Goal: Task Accomplishment & Management: Manage account settings

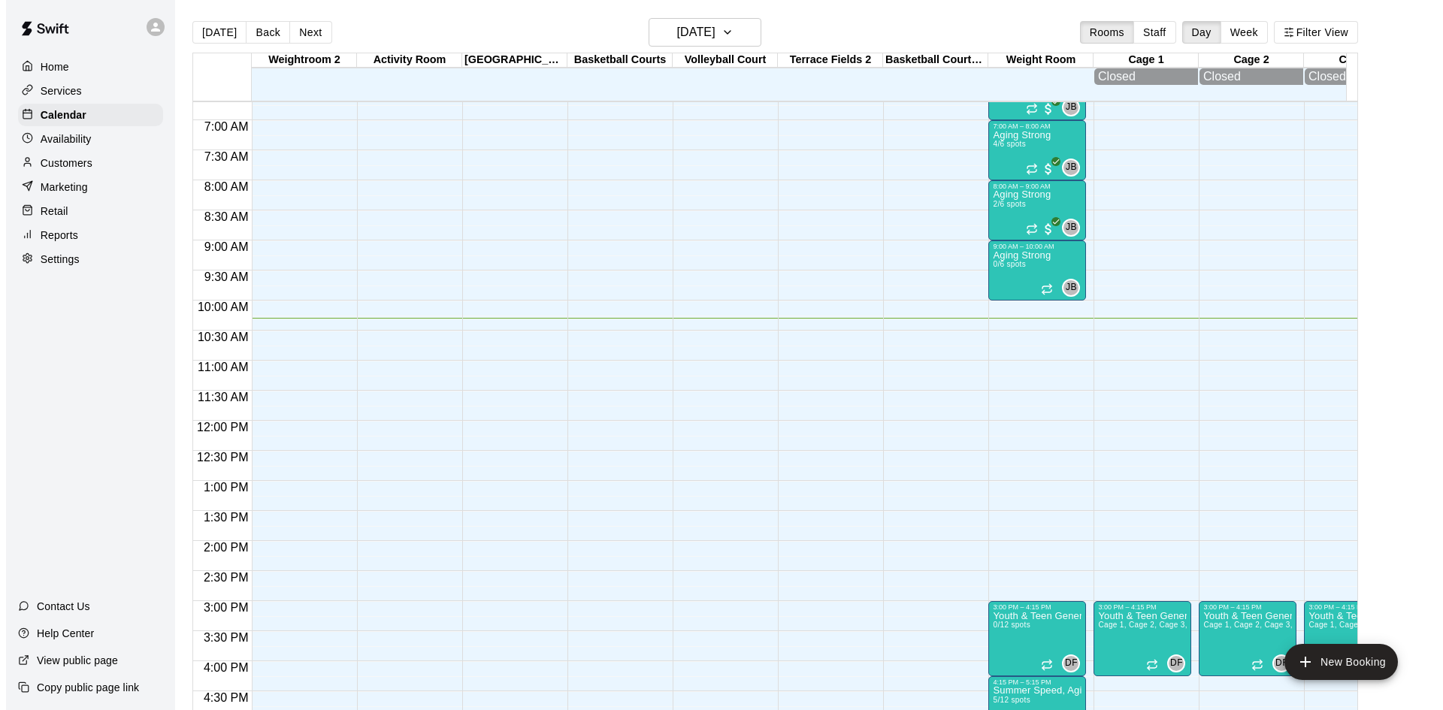
scroll to position [393, 0]
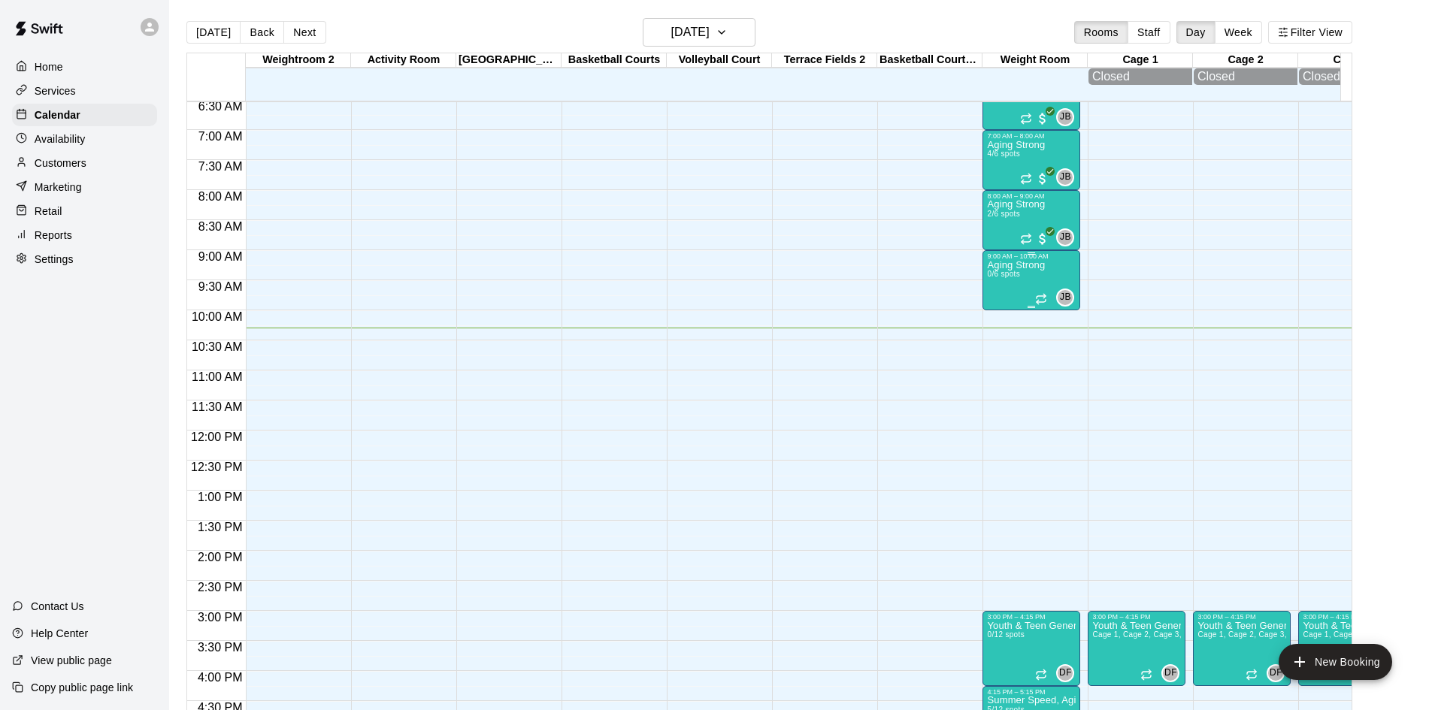
click at [1023, 265] on p "Aging Strong" at bounding box center [1016, 265] width 58 height 0
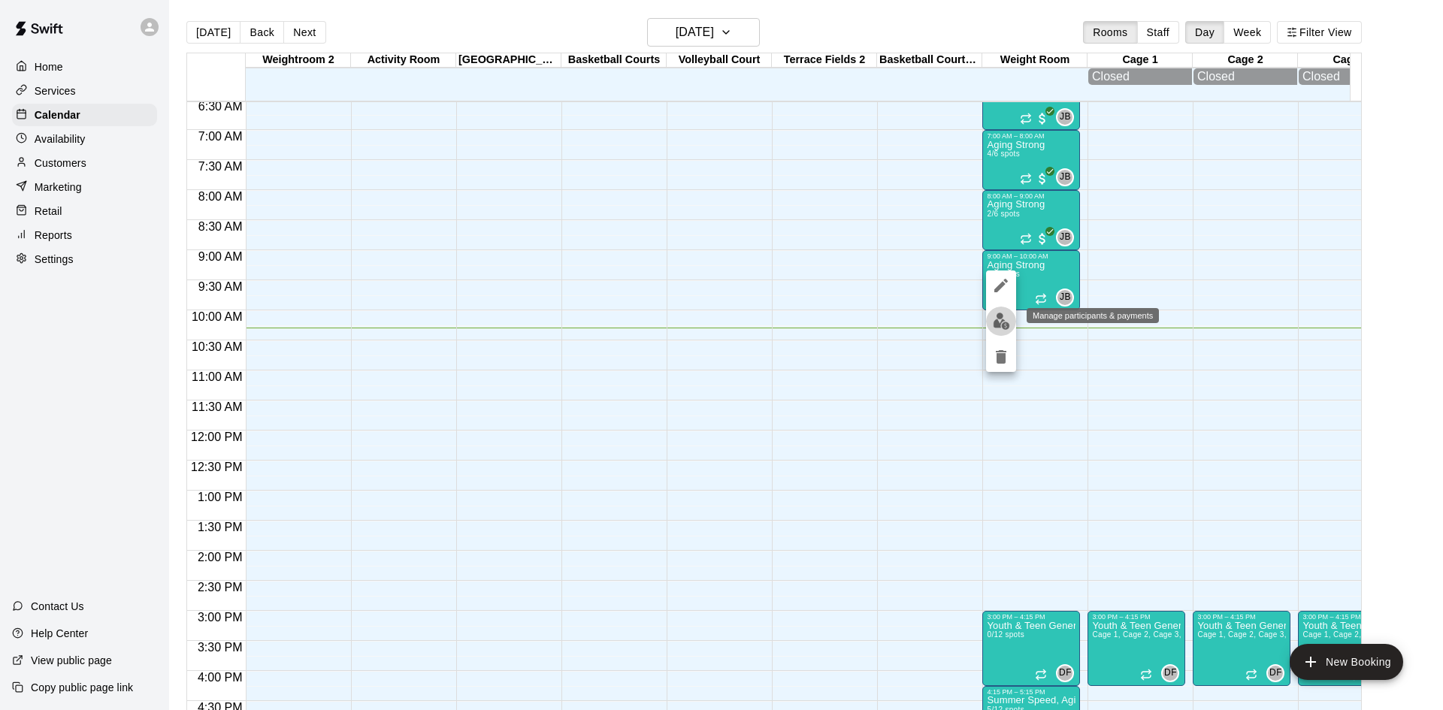
click at [1000, 319] on img "edit" at bounding box center [1001, 321] width 17 height 17
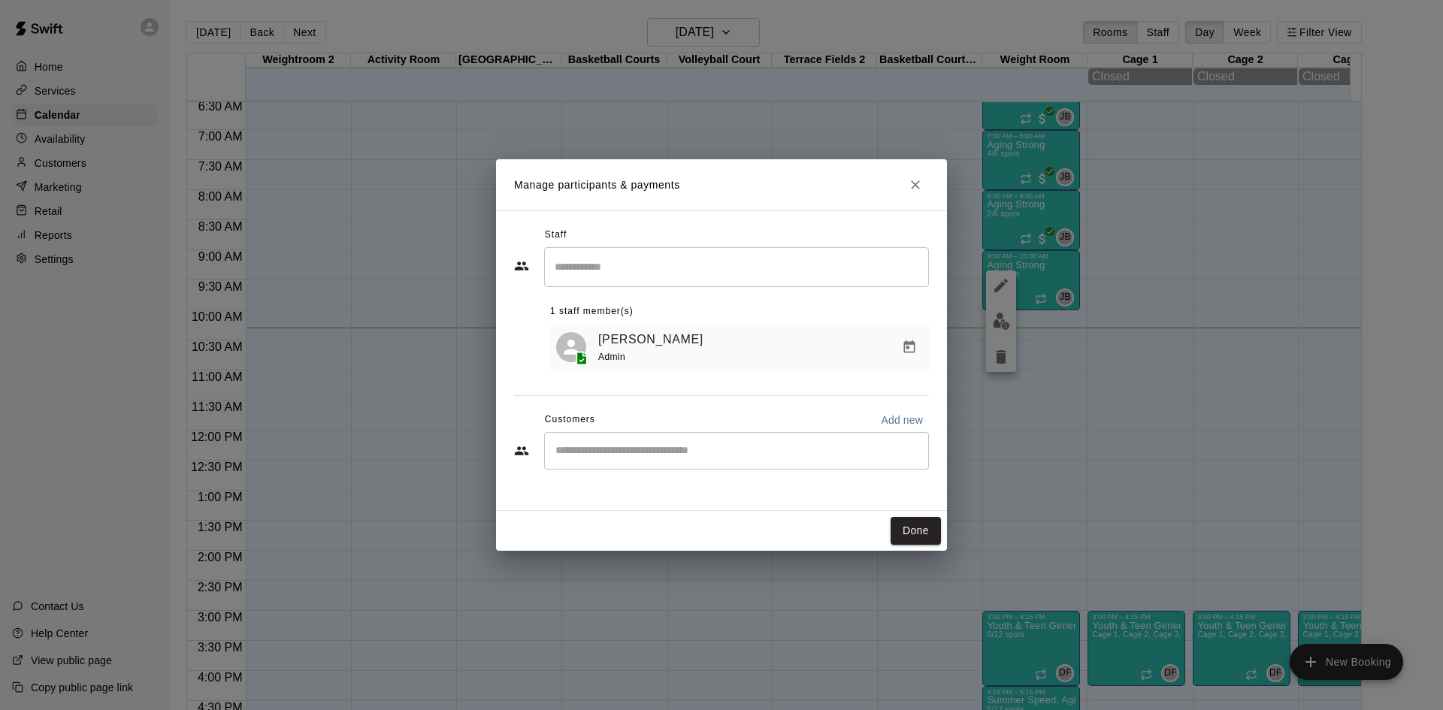
click at [704, 450] on input "Start typing to search customers..." at bounding box center [736, 450] width 371 height 15
type input "******"
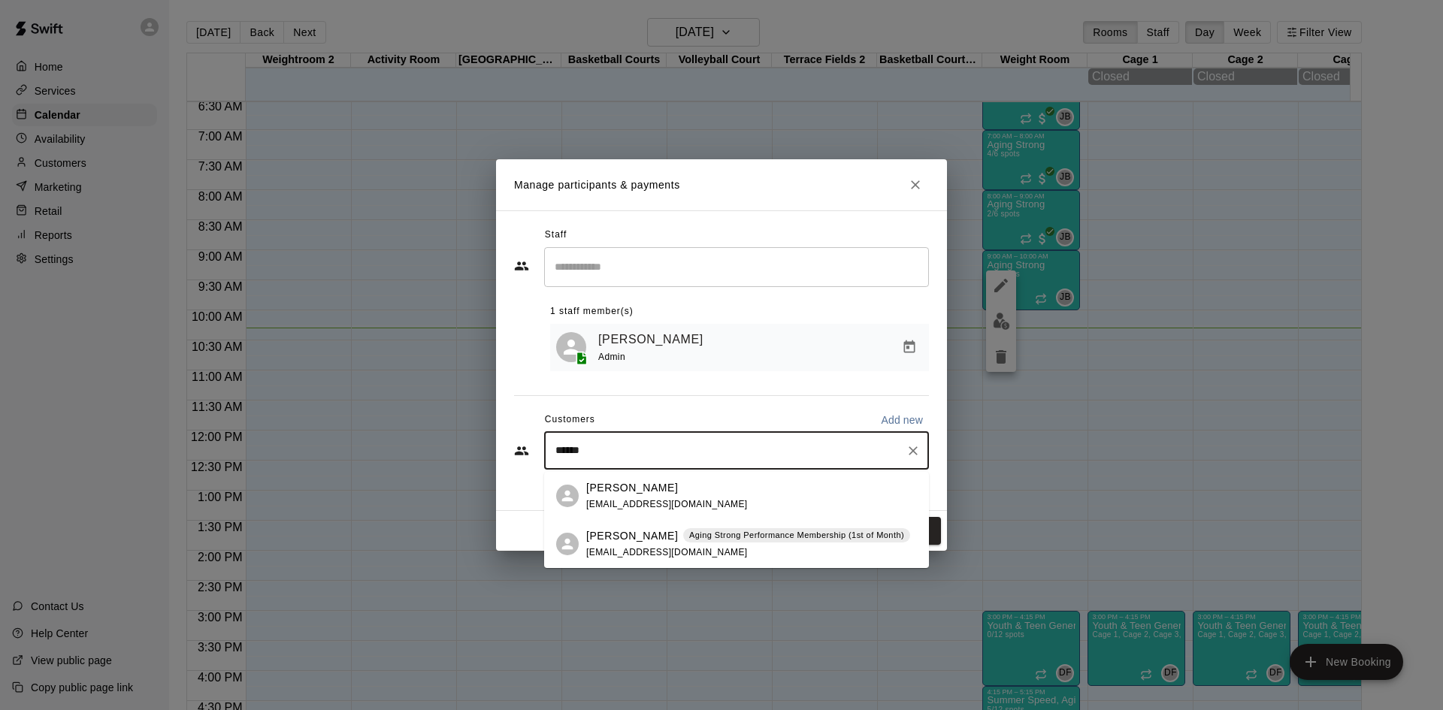
click at [668, 544] on div "[PERSON_NAME] Aging Strong Performance Membership (1st of Month) [EMAIL_ADDRESS…" at bounding box center [748, 544] width 324 height 32
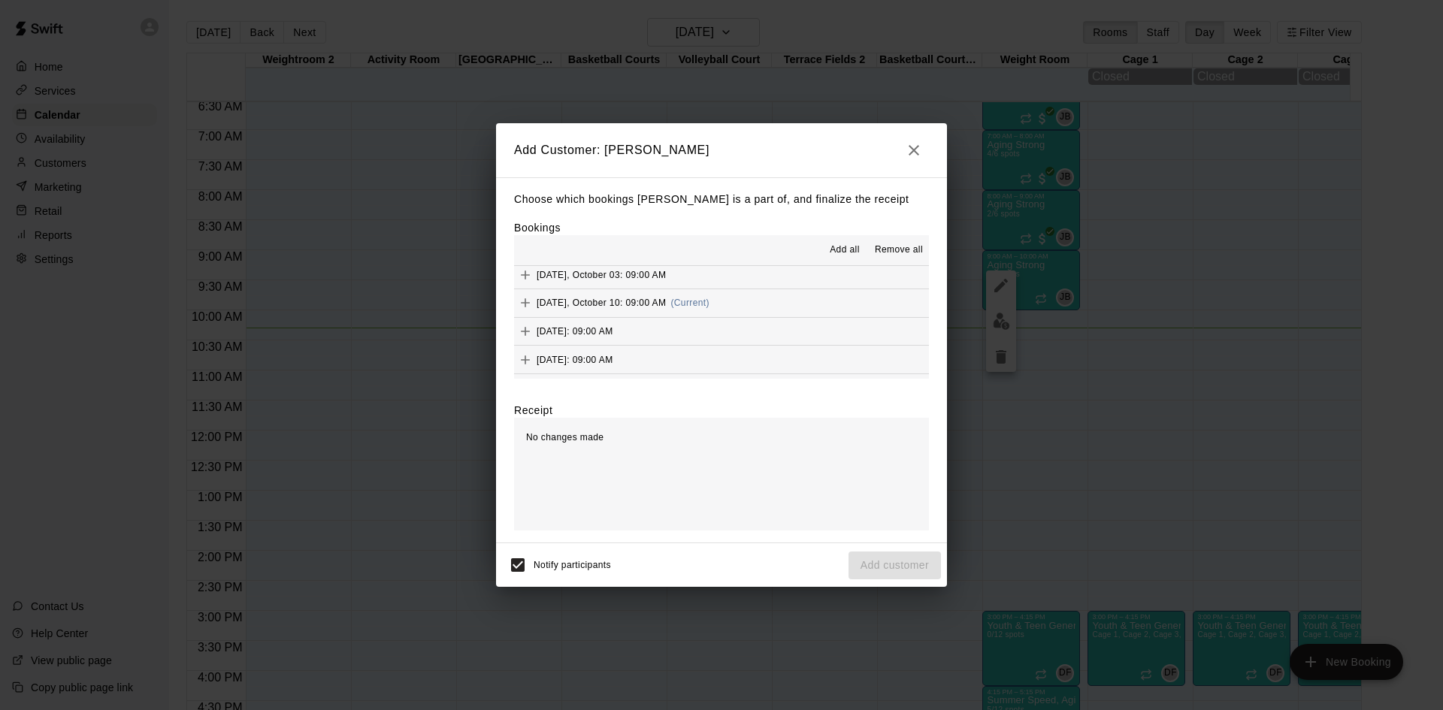
scroll to position [827, 0]
click at [697, 308] on div "[DATE], October 10: 09:00 AM (Current)" at bounding box center [611, 302] width 195 height 23
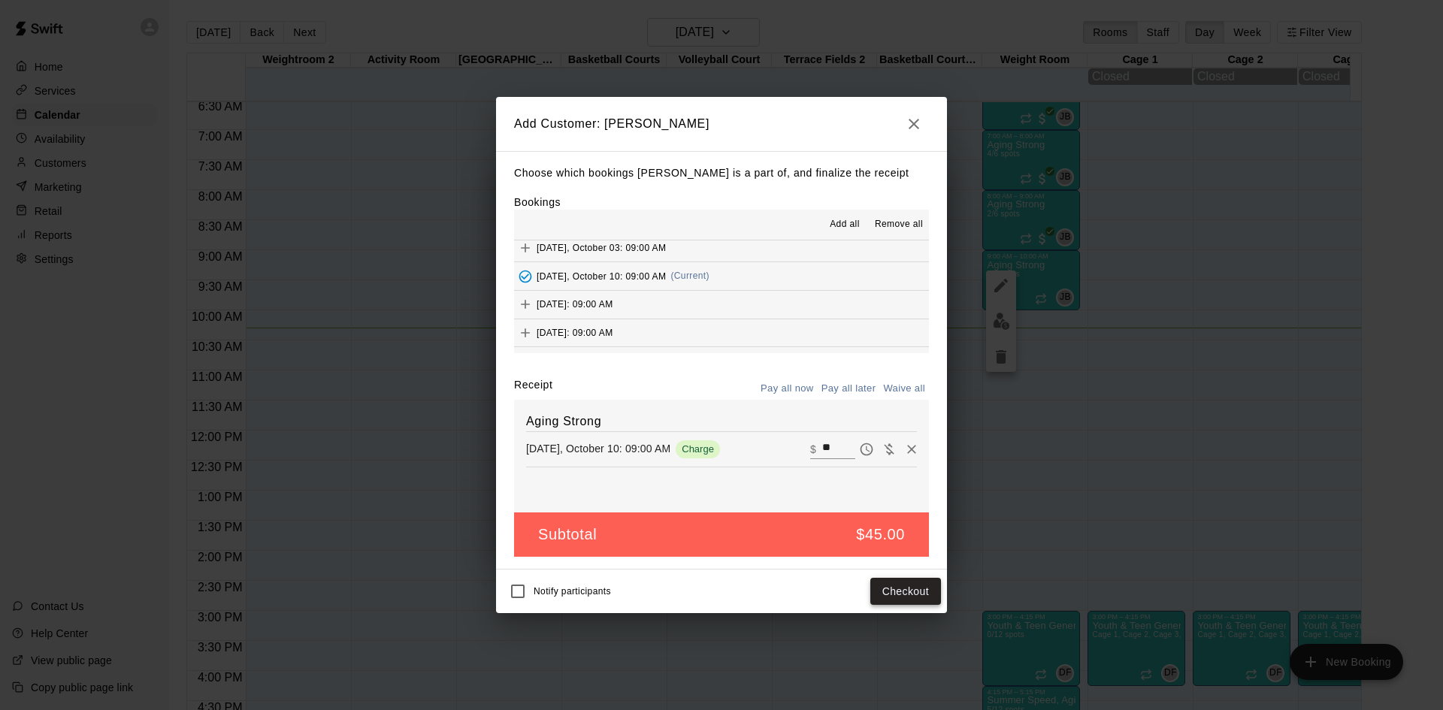
click at [874, 594] on button "Checkout" at bounding box center [905, 592] width 71 height 28
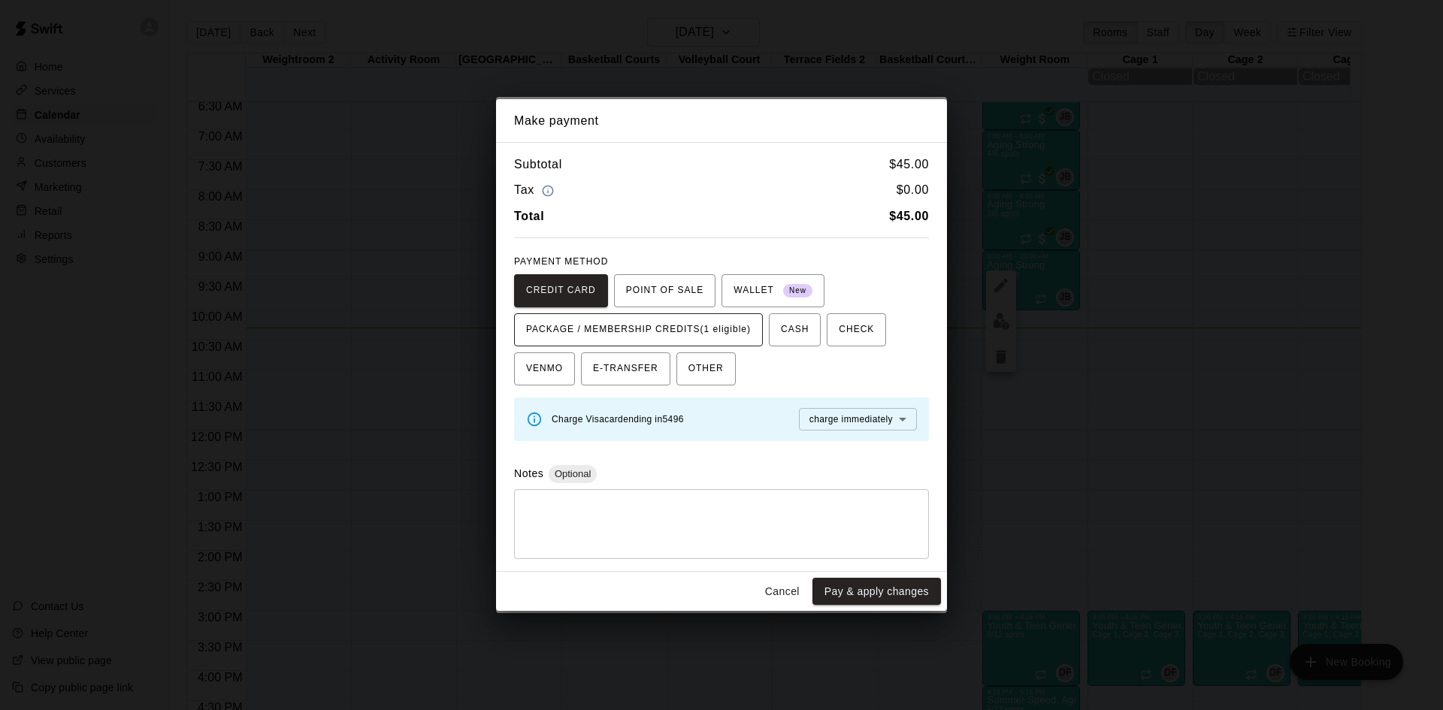
drag, startPoint x: 736, startPoint y: 329, endPoint x: 740, endPoint y: 340, distance: 11.4
click at [736, 330] on span "PACKAGE / MEMBERSHIP CREDITS (1 eligible)" at bounding box center [638, 330] width 225 height 24
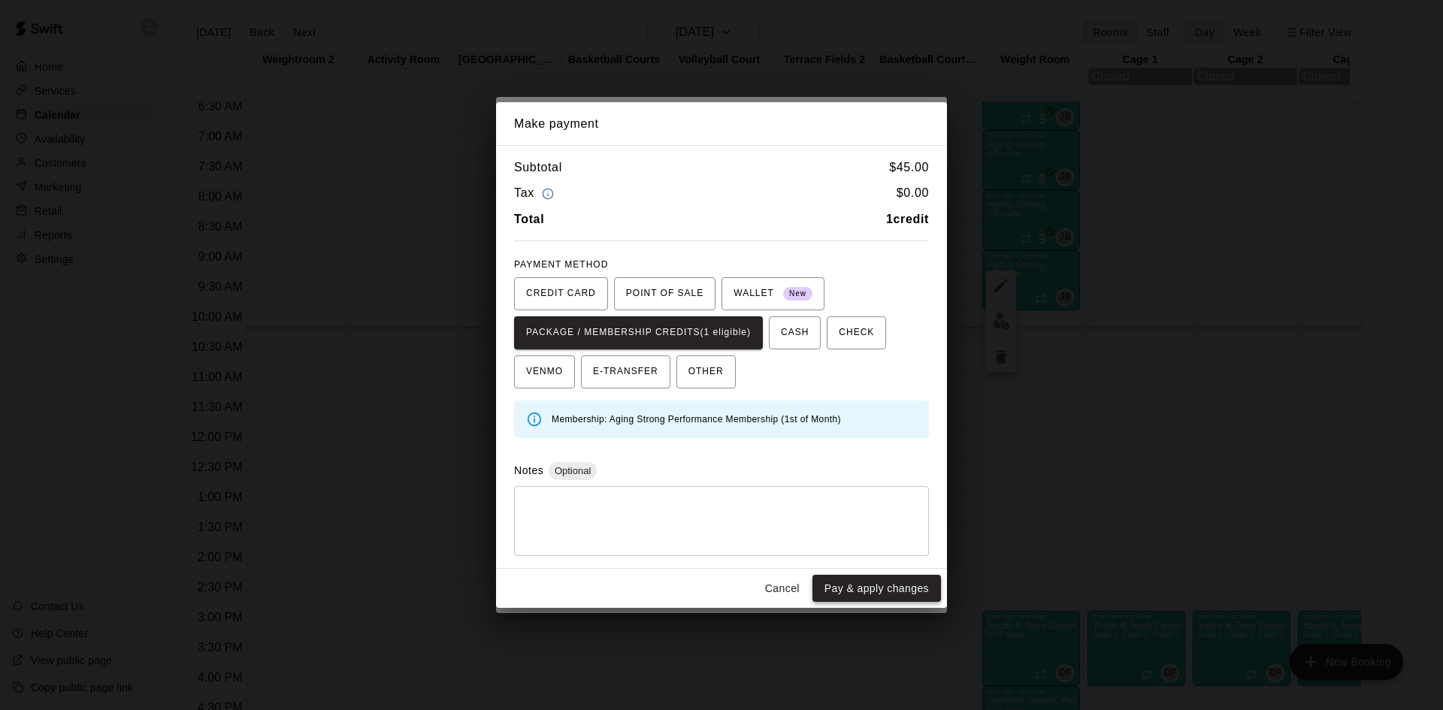
click at [854, 577] on button "Pay & apply changes" at bounding box center [876, 589] width 129 height 28
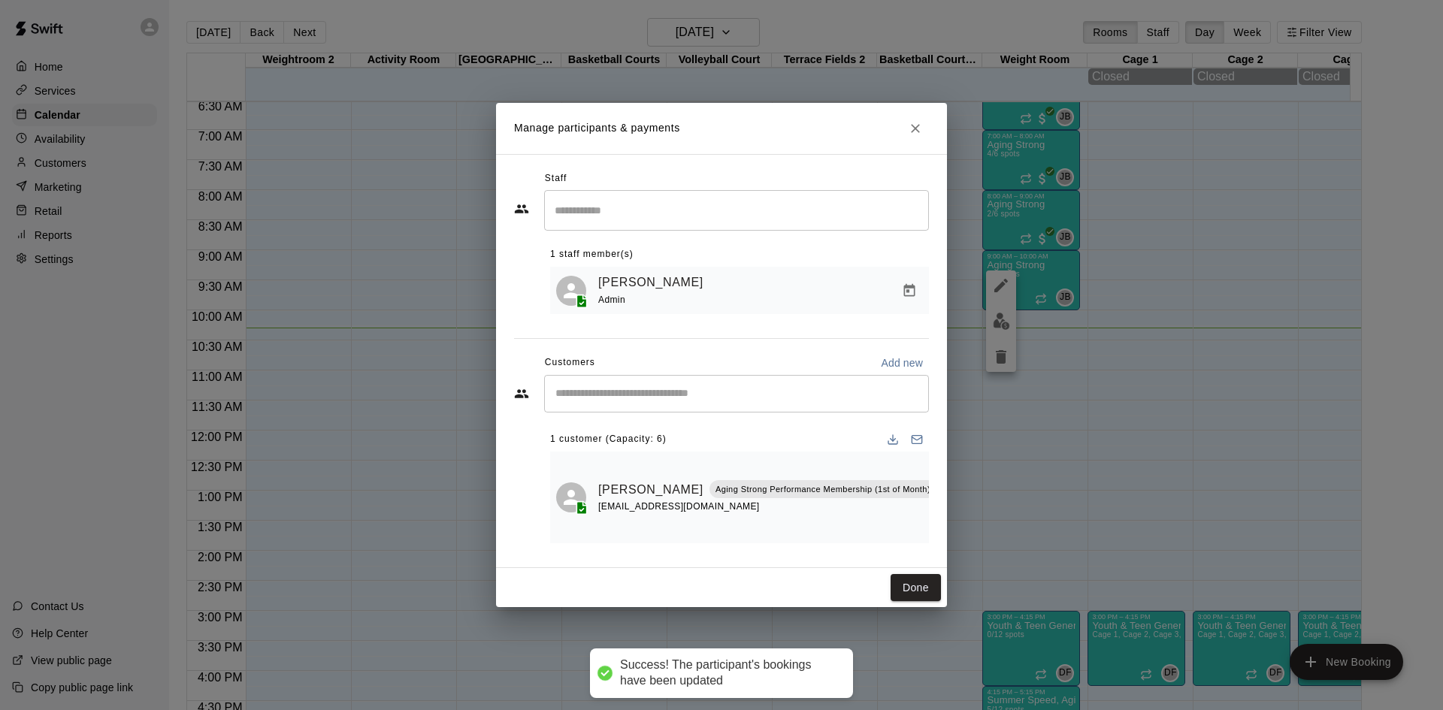
scroll to position [0, 0]
click at [709, 399] on input "Start typing to search customers..." at bounding box center [736, 393] width 371 height 15
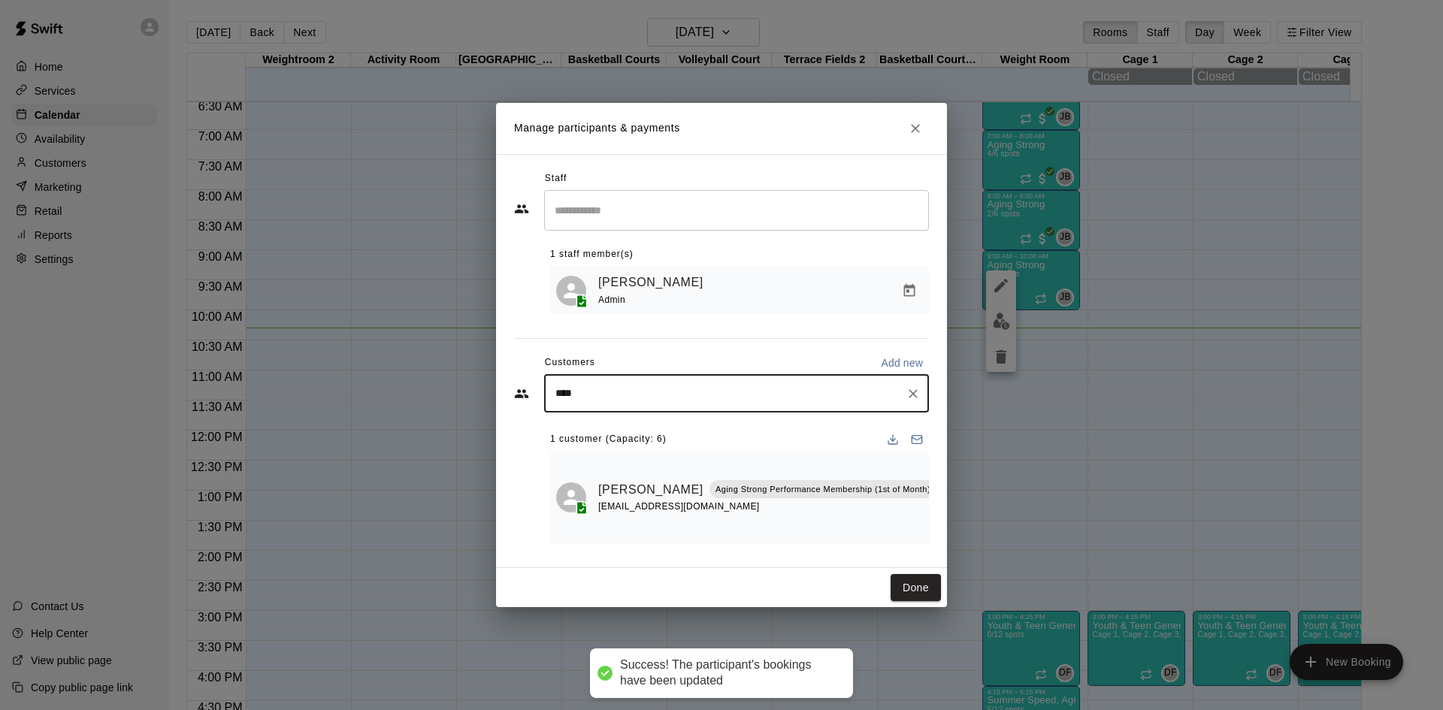
type input "*****"
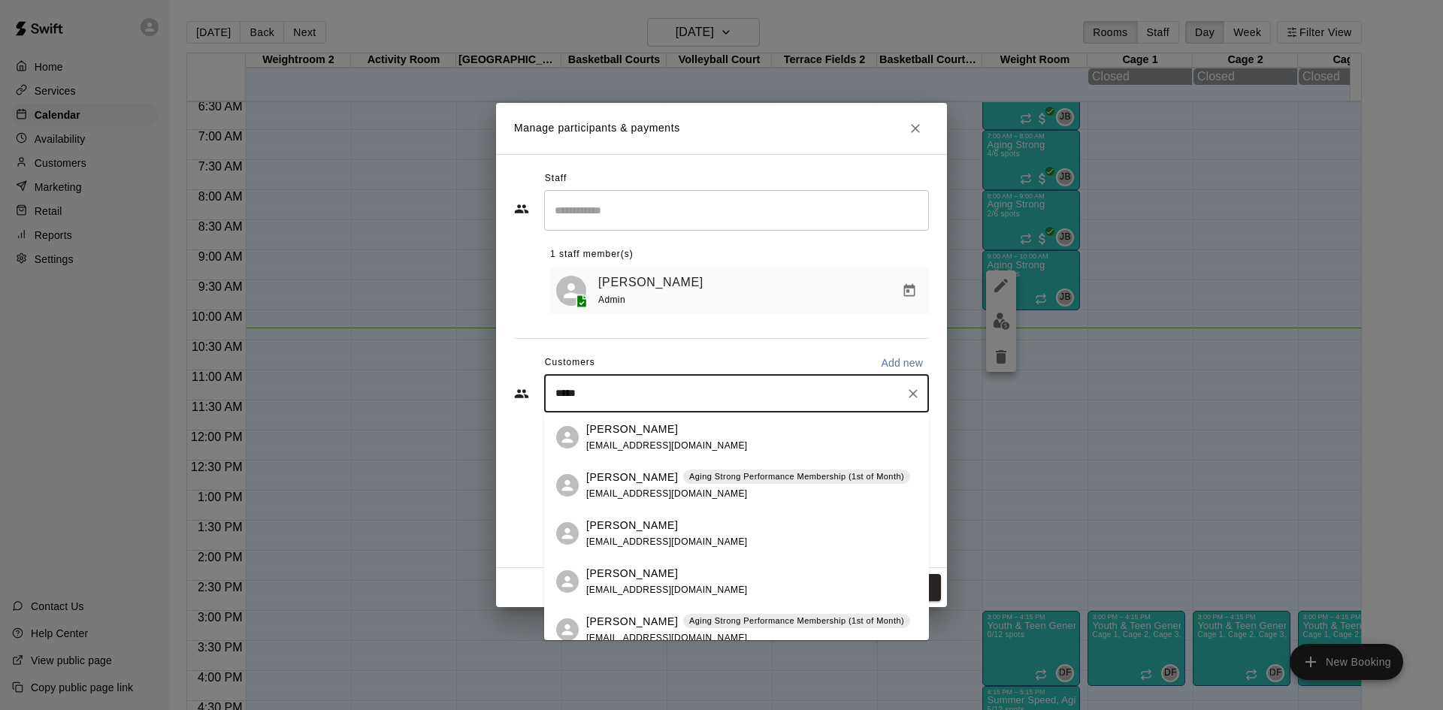
click at [712, 627] on p "Aging Strong Performance Membership (1st of Month)" at bounding box center [796, 621] width 215 height 13
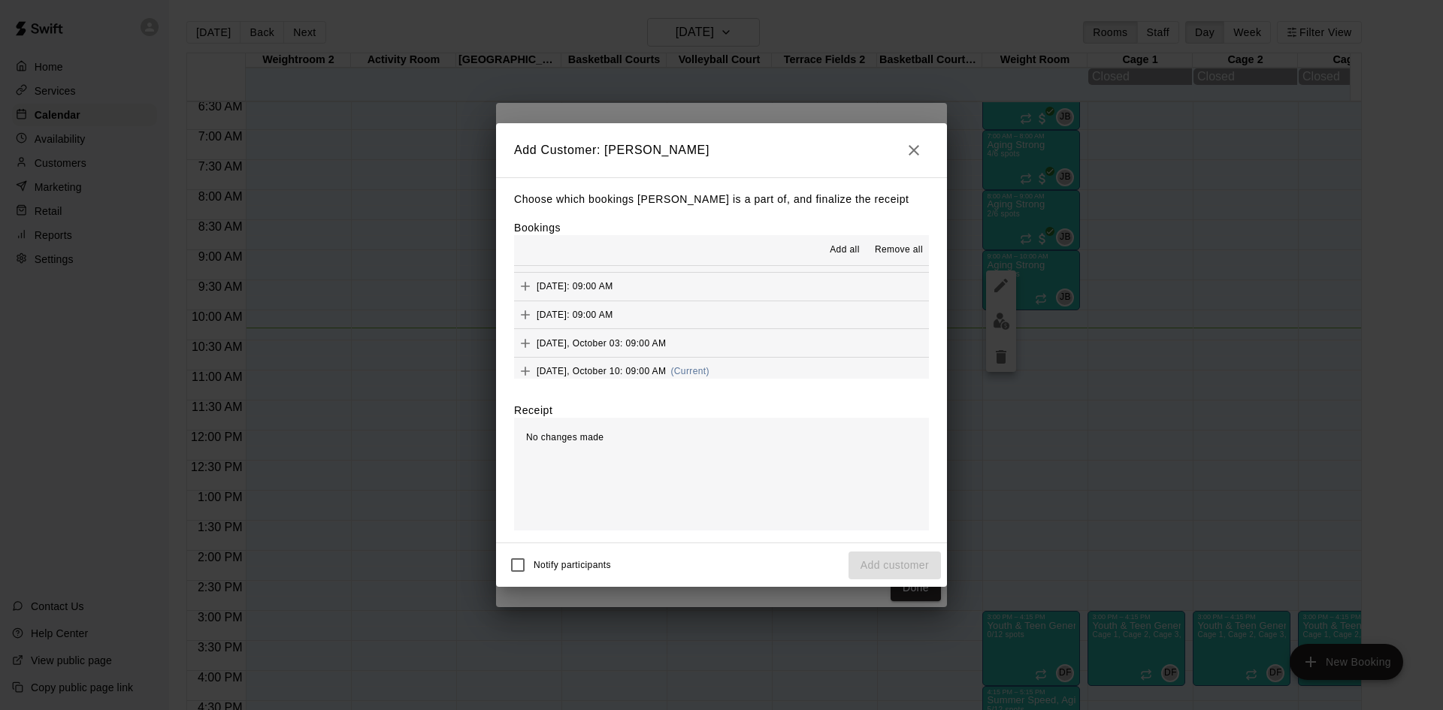
scroll to position [752, 0]
click at [714, 374] on button "[DATE], October 10: 09:00 AM (Current)" at bounding box center [721, 378] width 415 height 28
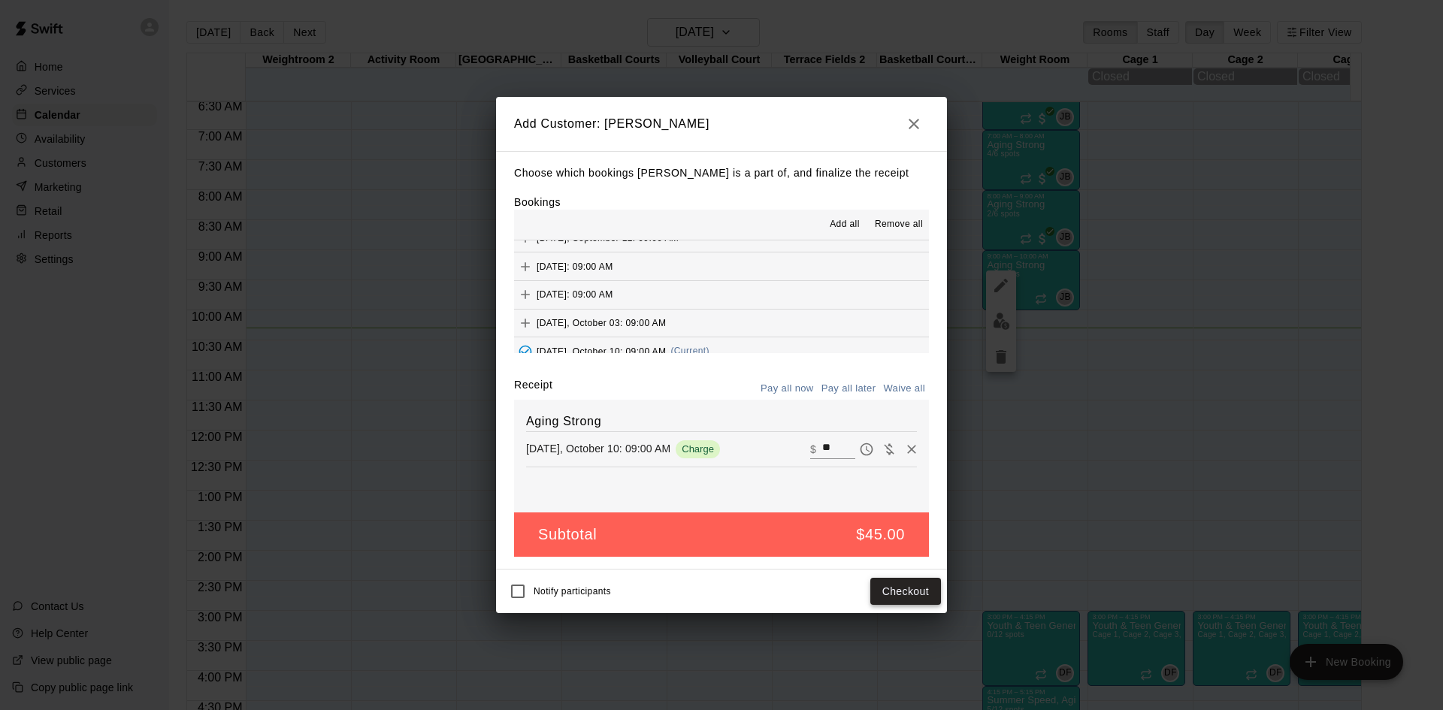
click at [891, 585] on button "Checkout" at bounding box center [905, 592] width 71 height 28
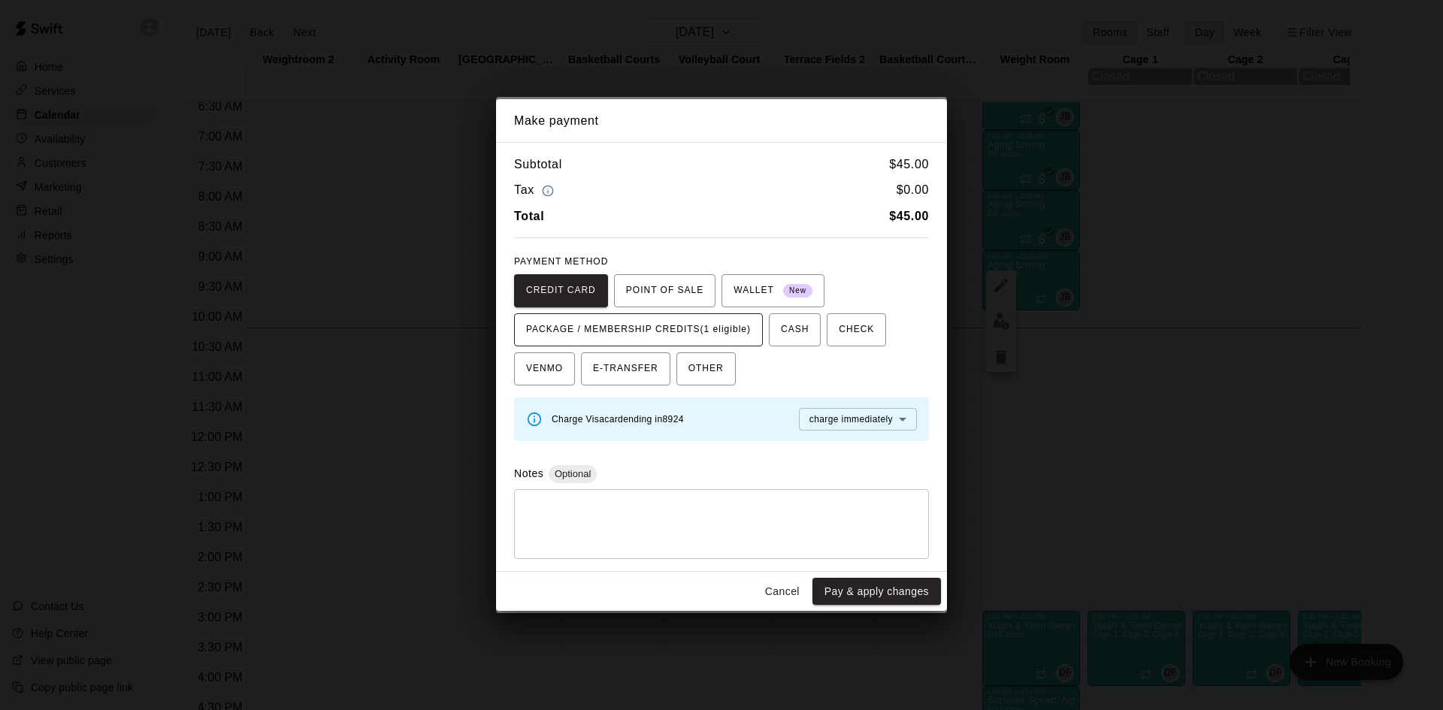
click at [721, 325] on span "PACKAGE / MEMBERSHIP CREDITS (1 eligible)" at bounding box center [638, 330] width 225 height 24
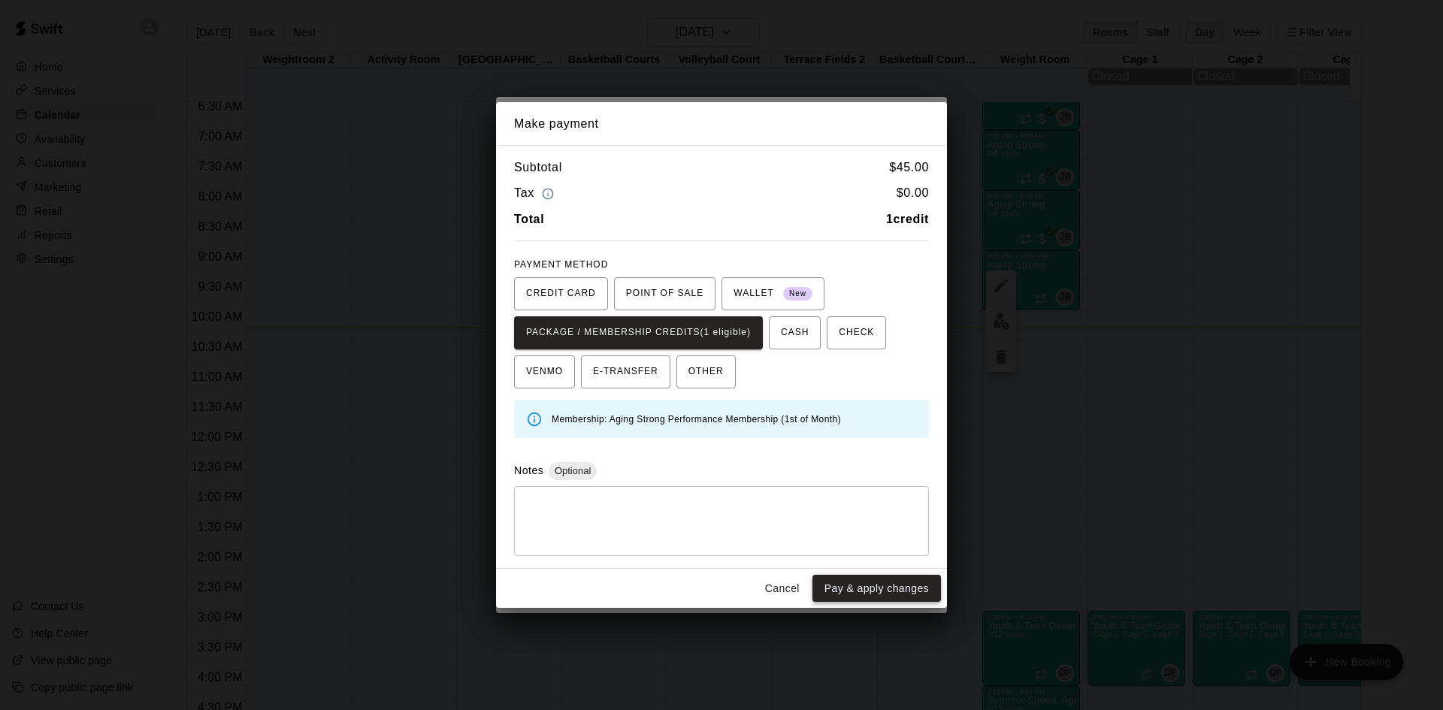
click at [867, 588] on button "Pay & apply changes" at bounding box center [876, 589] width 129 height 28
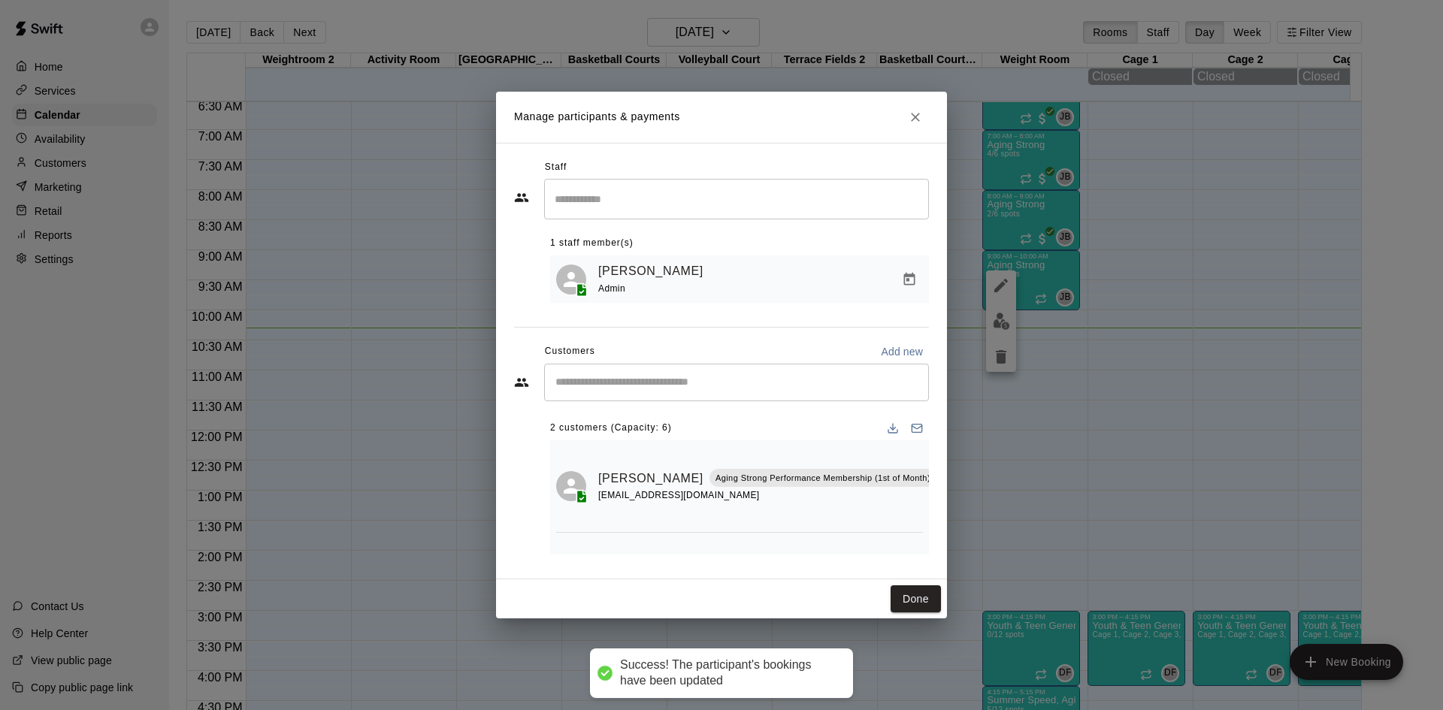
click at [805, 389] on input "Start typing to search customers..." at bounding box center [736, 382] width 371 height 15
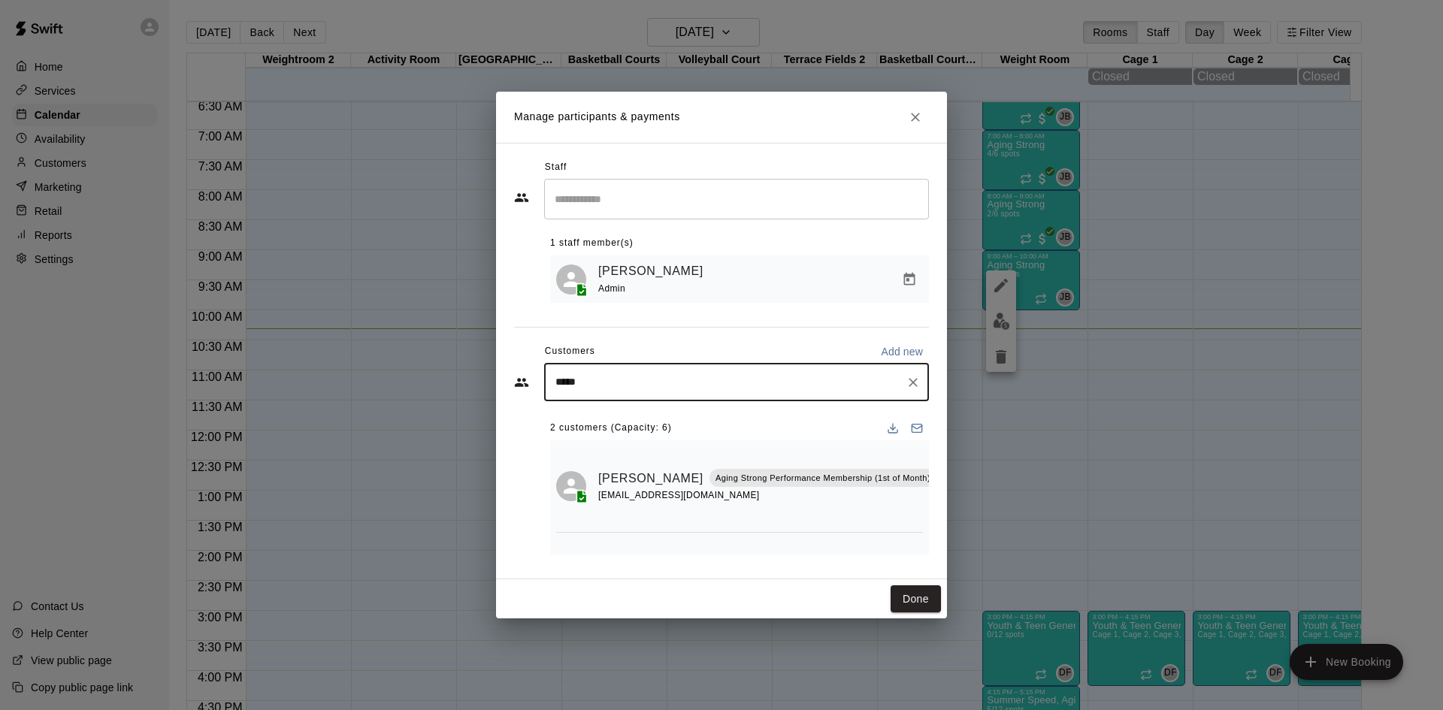
type input "******"
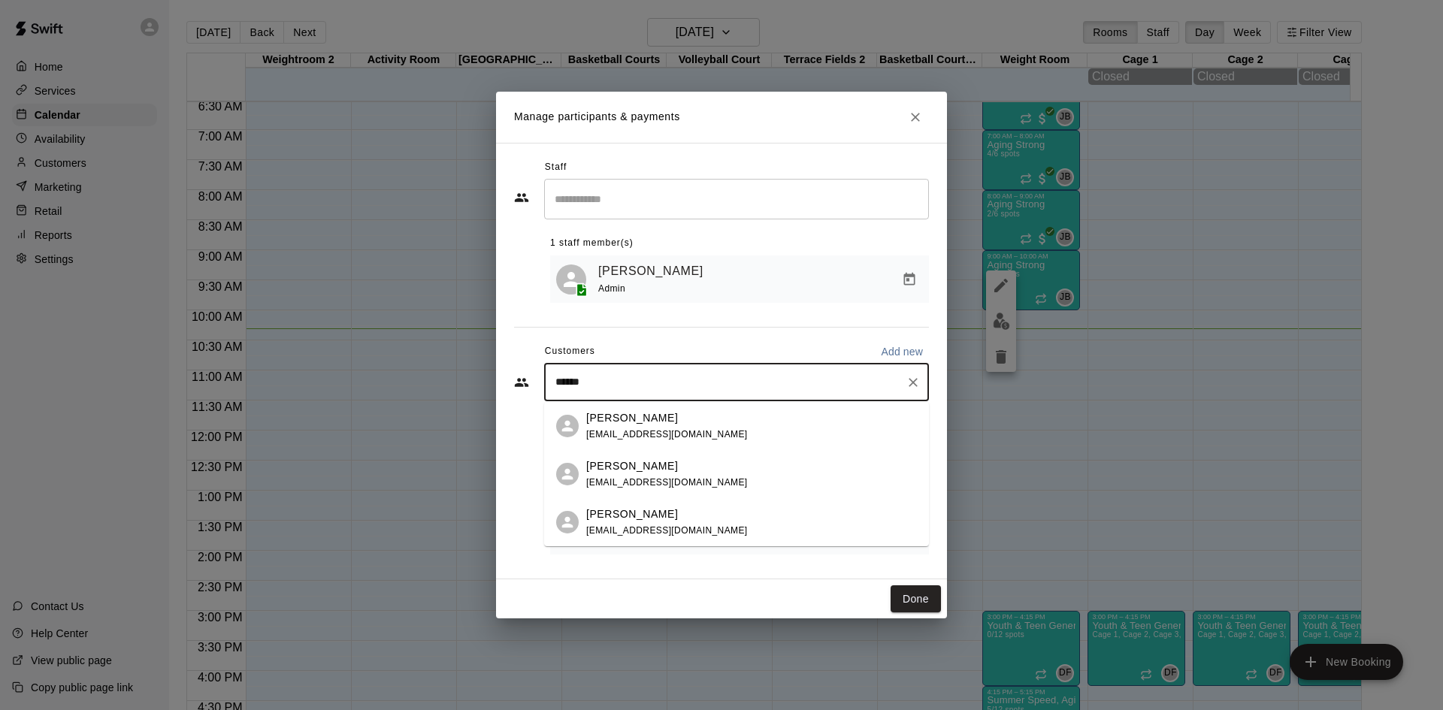
click at [724, 431] on div "[PERSON_NAME] [EMAIL_ADDRESS][DOMAIN_NAME]" at bounding box center [751, 426] width 331 height 32
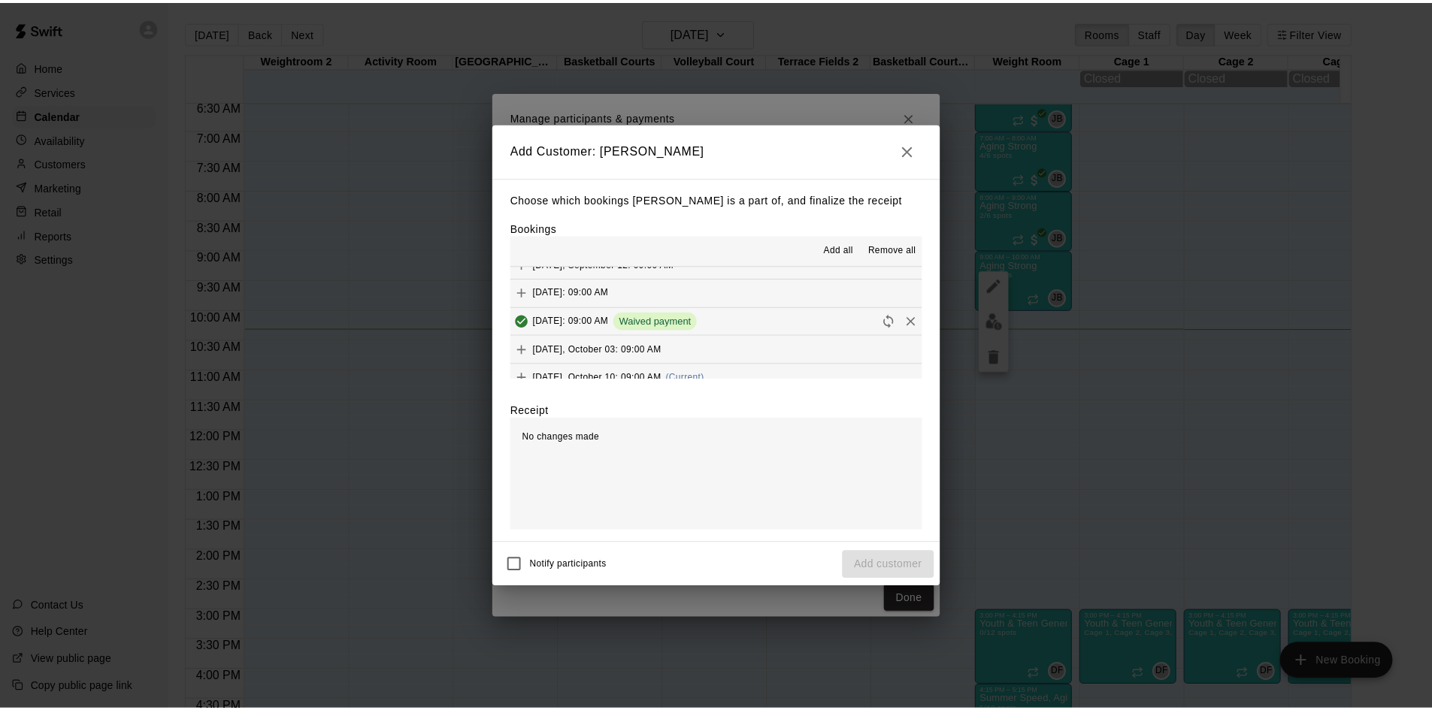
scroll to position [827, 0]
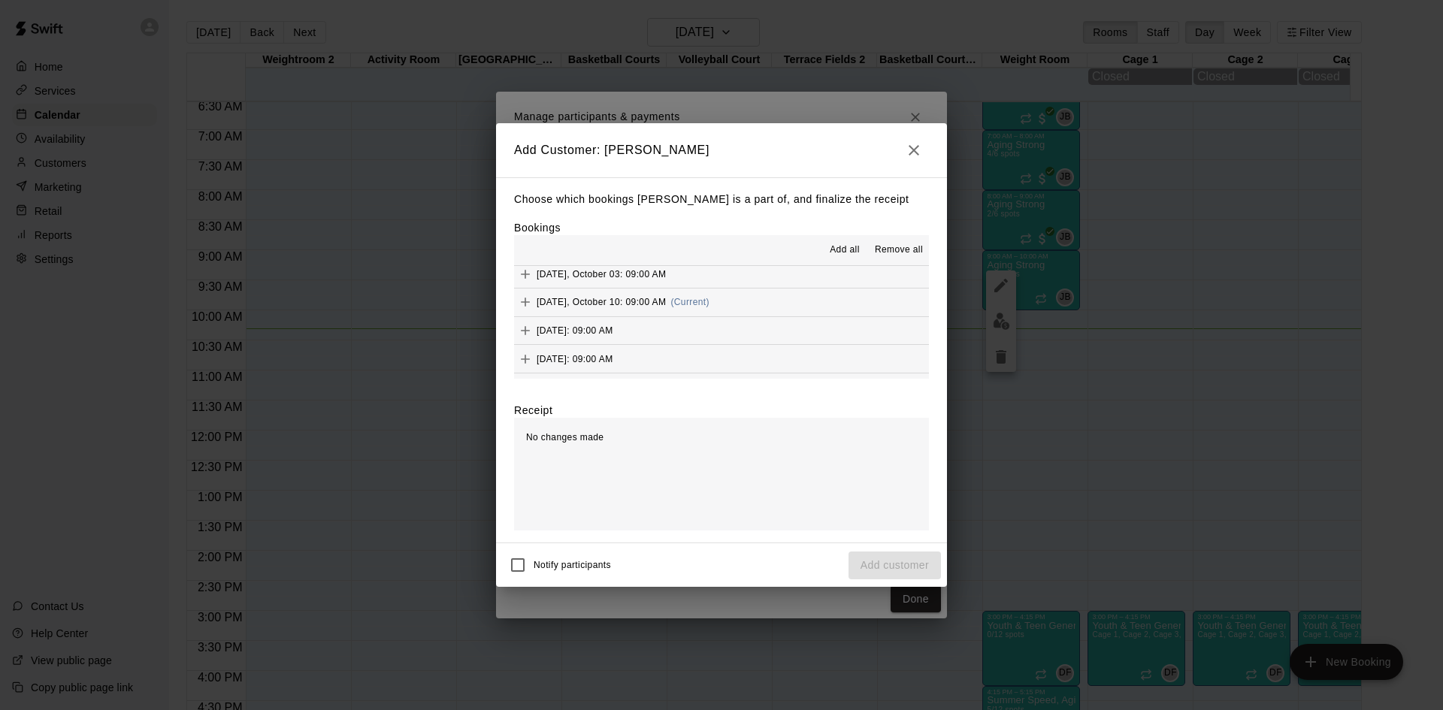
click at [751, 307] on button "[DATE], October 10: 09:00 AM (Current)" at bounding box center [721, 303] width 415 height 28
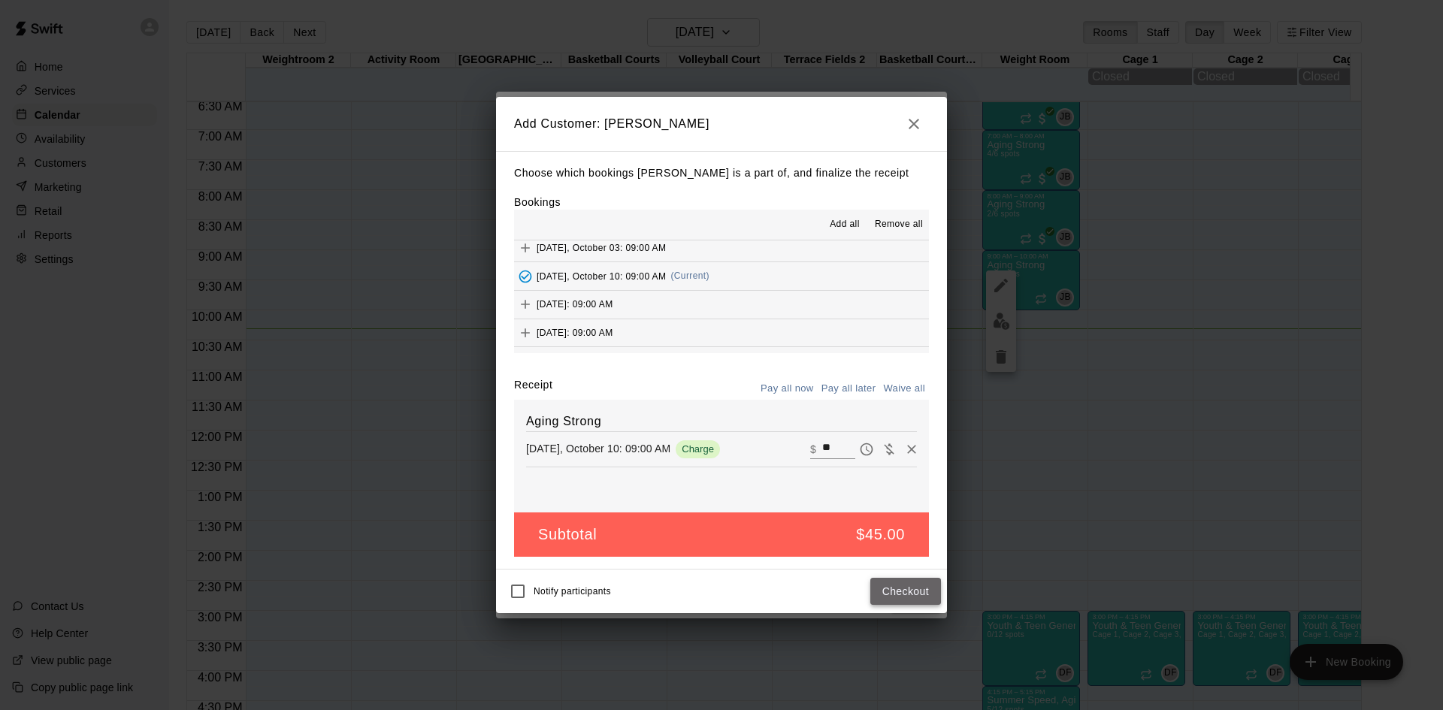
click at [903, 590] on button "Checkout" at bounding box center [905, 592] width 71 height 28
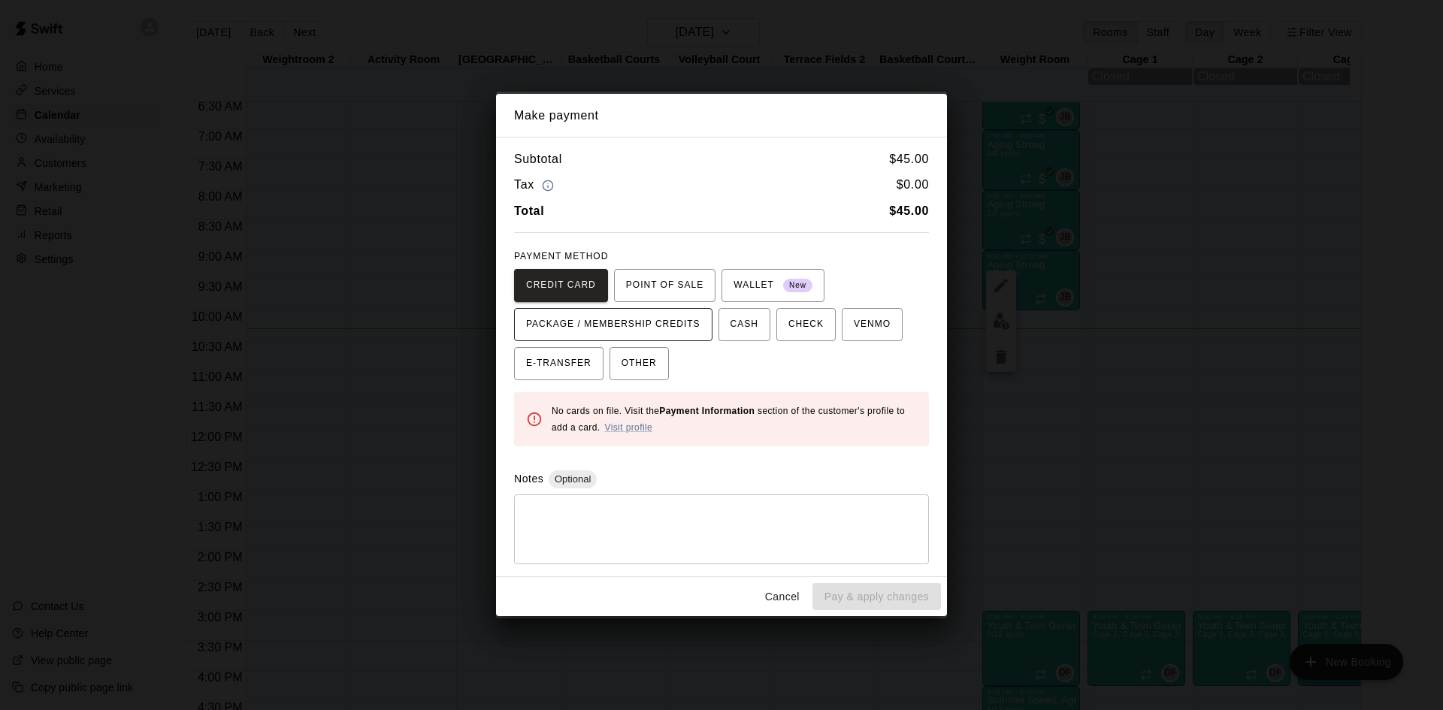
click at [693, 331] on span "PACKAGE / MEMBERSHIP CREDITS" at bounding box center [613, 325] width 174 height 24
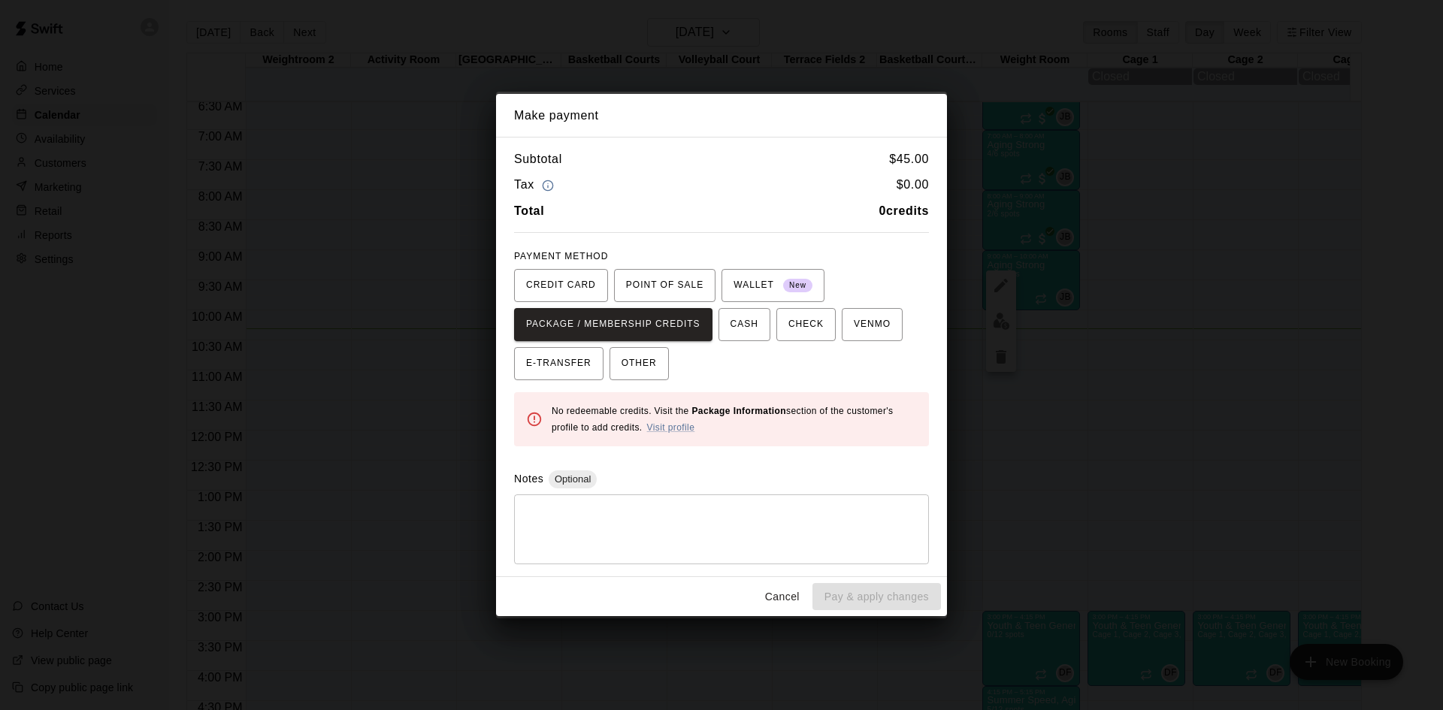
click at [785, 600] on button "Cancel" at bounding box center [782, 597] width 48 height 28
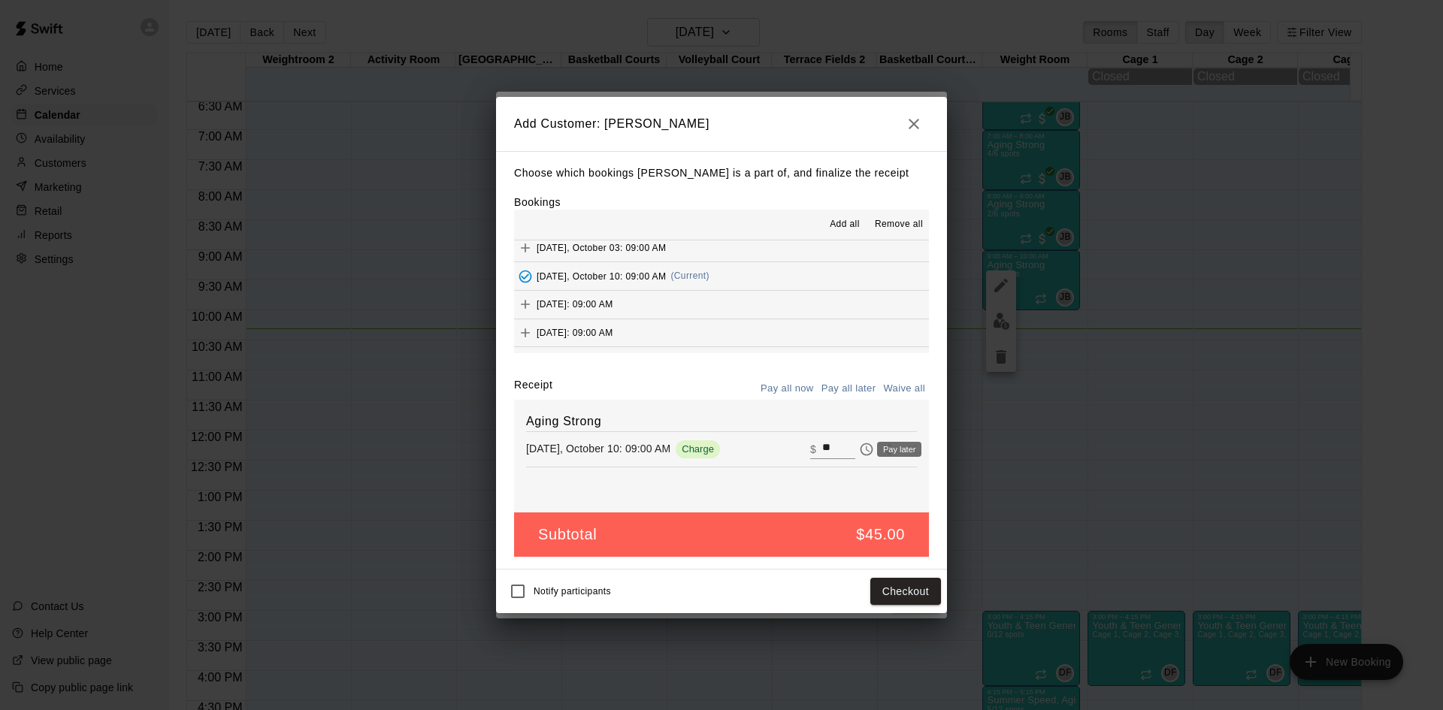
click at [879, 452] on div "Pay later" at bounding box center [899, 449] width 44 height 15
click at [884, 455] on icon "Waive payment" at bounding box center [889, 448] width 10 height 11
type input "*"
click at [918, 595] on button "Add customer" at bounding box center [894, 592] width 92 height 28
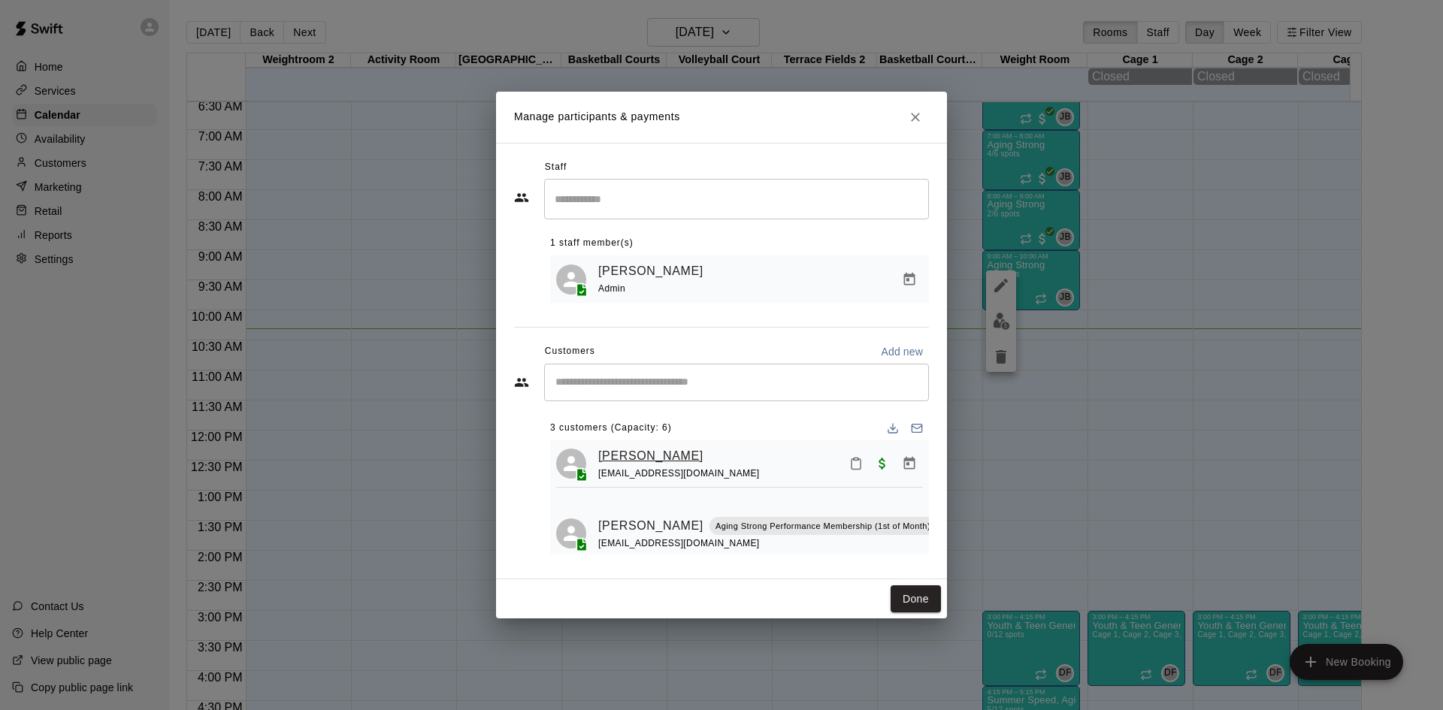
click at [670, 460] on link "[PERSON_NAME]" at bounding box center [650, 456] width 105 height 20
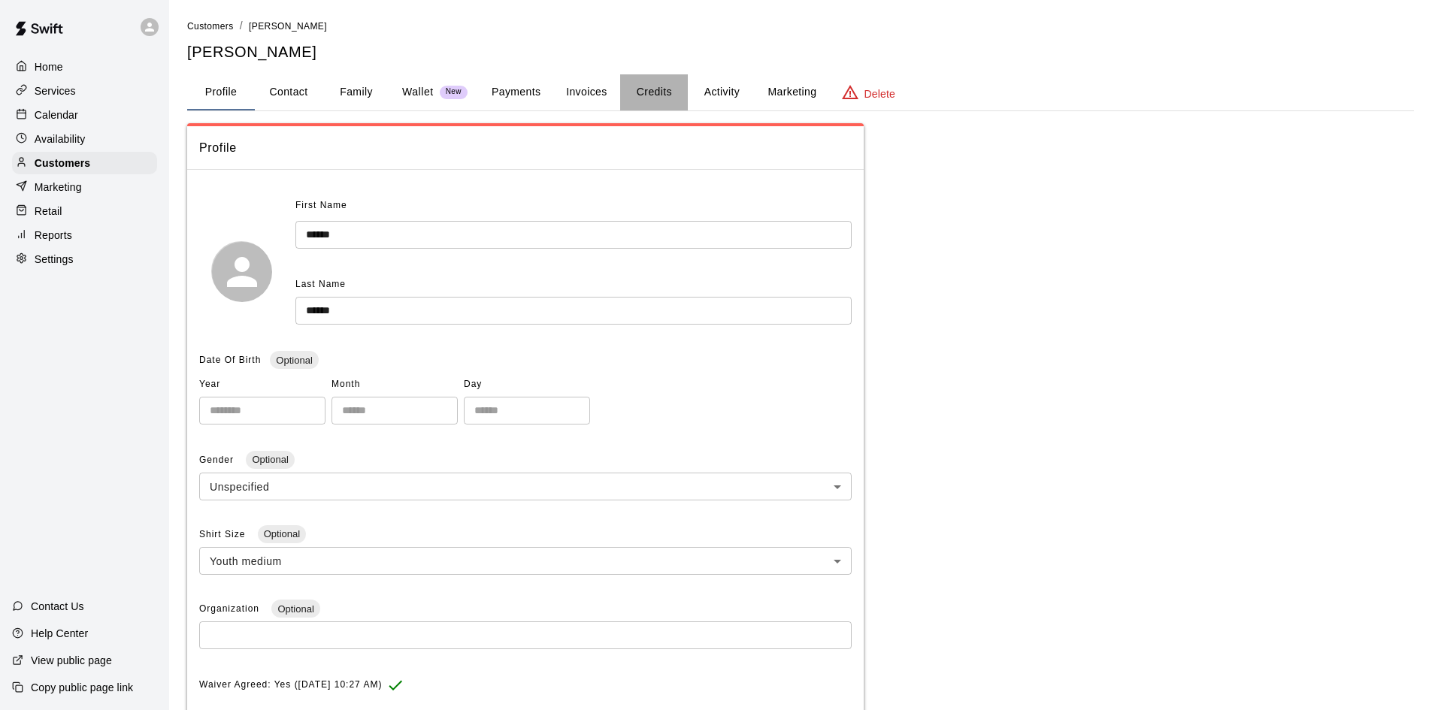
click at [649, 88] on button "Credits" at bounding box center [654, 92] width 68 height 36
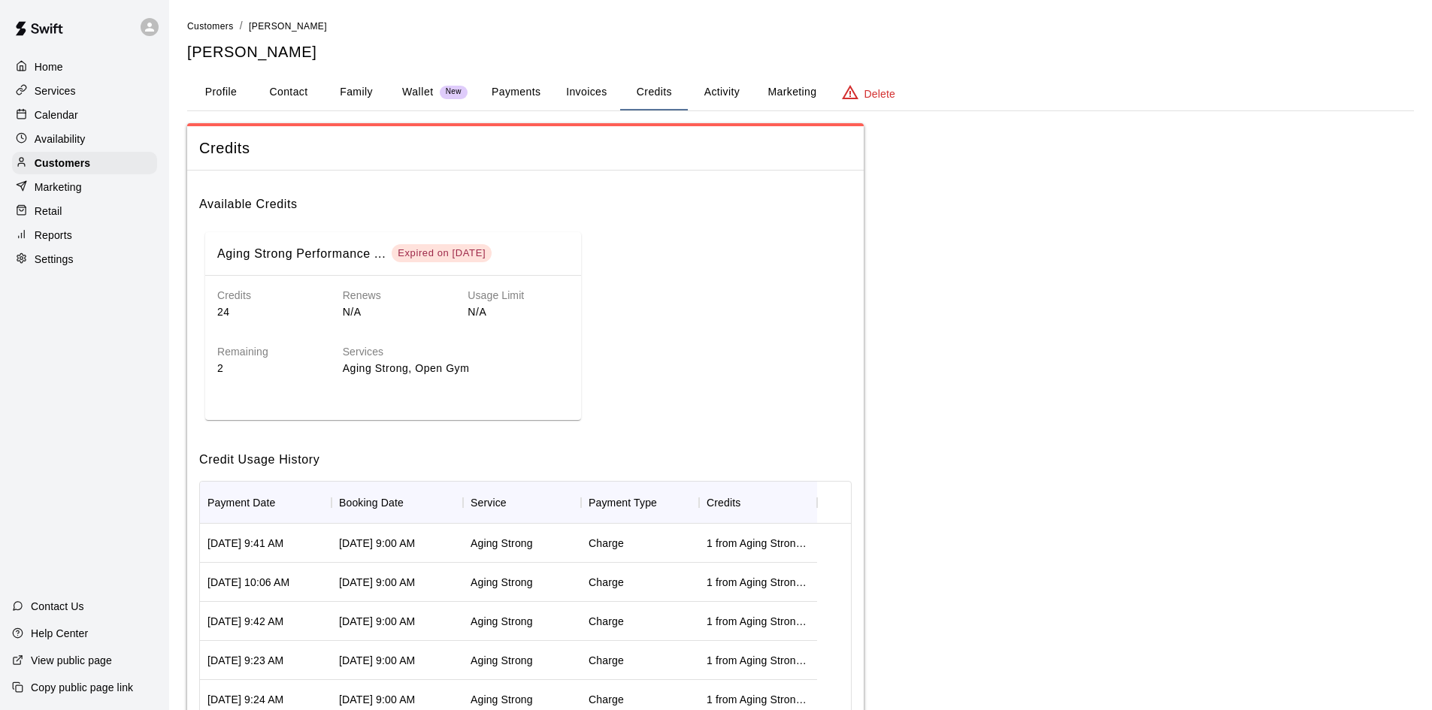
drag, startPoint x: 221, startPoint y: 369, endPoint x: 382, endPoint y: 234, distance: 209.7
click at [223, 365] on p "2" at bounding box center [267, 369] width 101 height 16
click at [587, 91] on button "Invoices" at bounding box center [586, 92] width 68 height 36
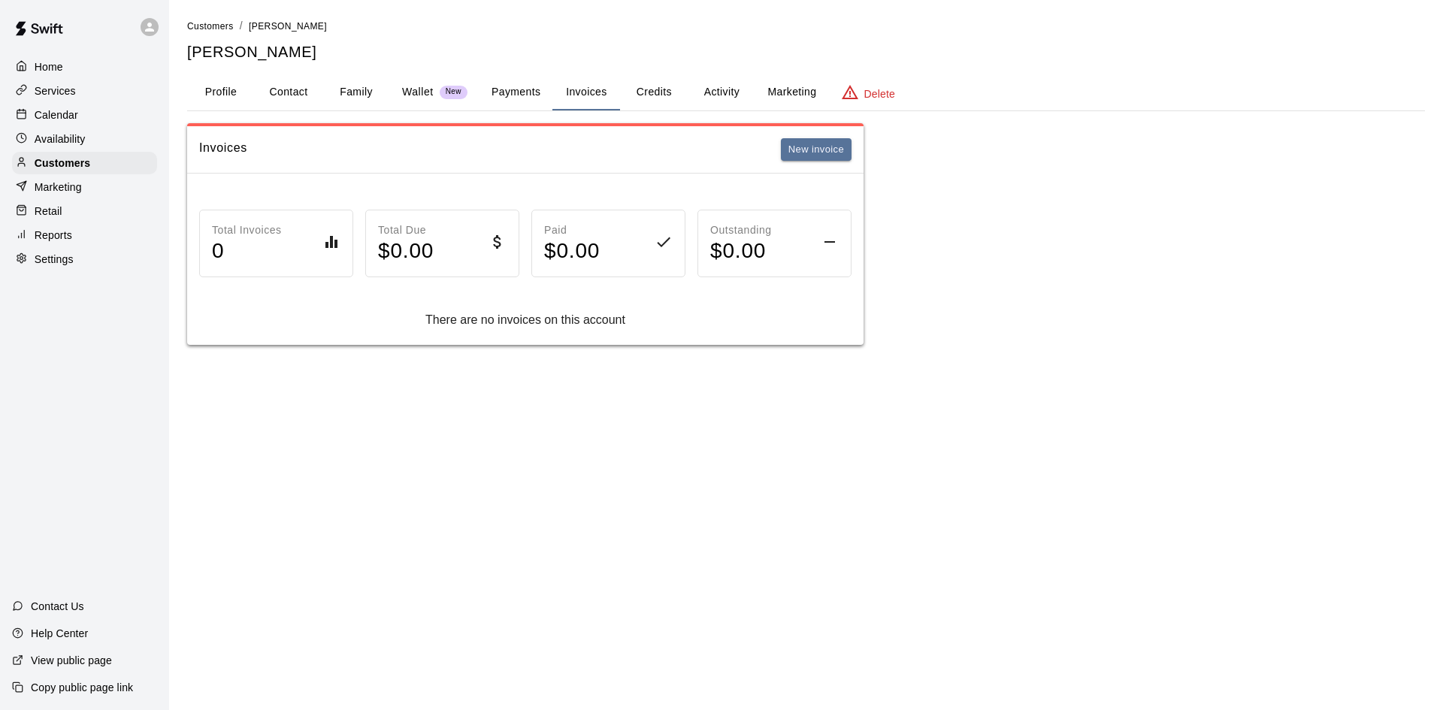
click at [712, 91] on button "Activity" at bounding box center [722, 92] width 68 height 36
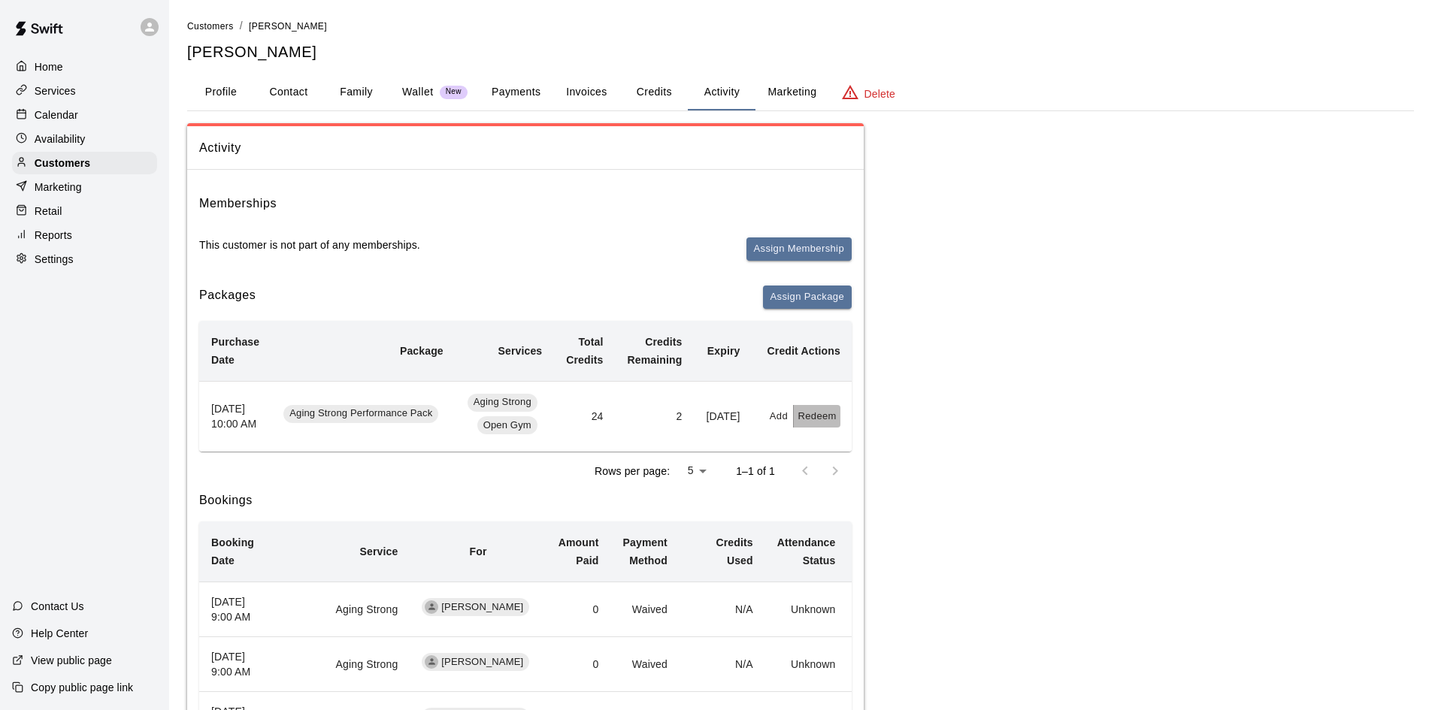
click at [826, 415] on button "Redeem" at bounding box center [817, 416] width 46 height 23
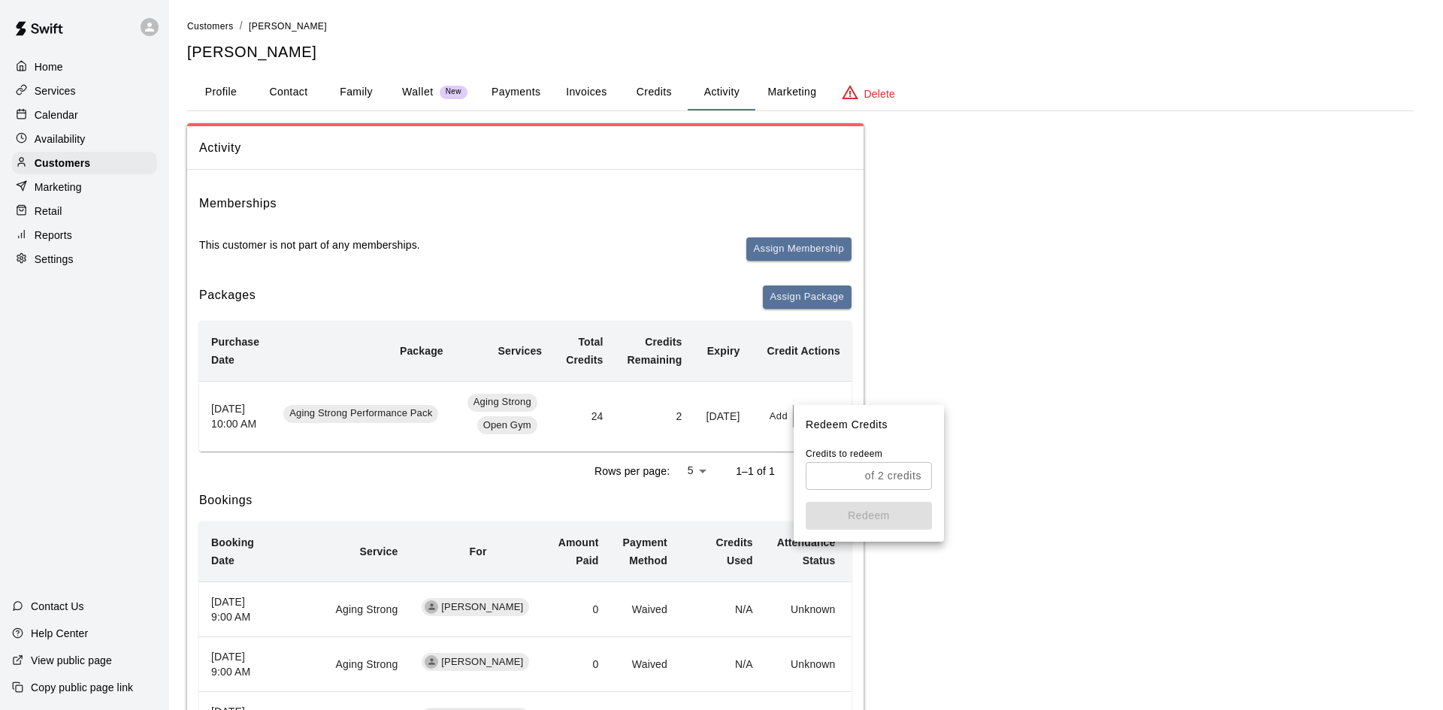
click at [833, 478] on input "text" at bounding box center [832, 476] width 53 height 28
type input "*"
click at [896, 517] on button "Redeem" at bounding box center [869, 516] width 126 height 28
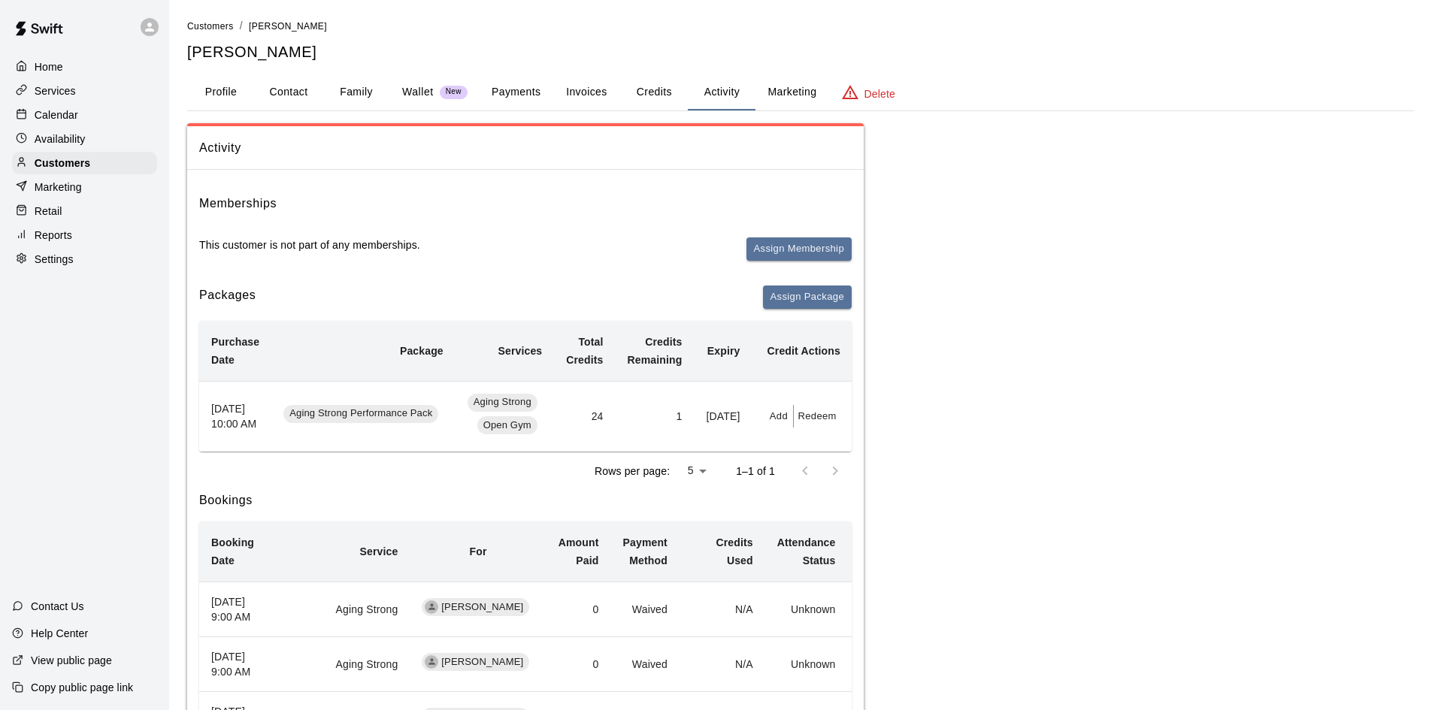
click at [68, 119] on p "Calendar" at bounding box center [57, 114] width 44 height 15
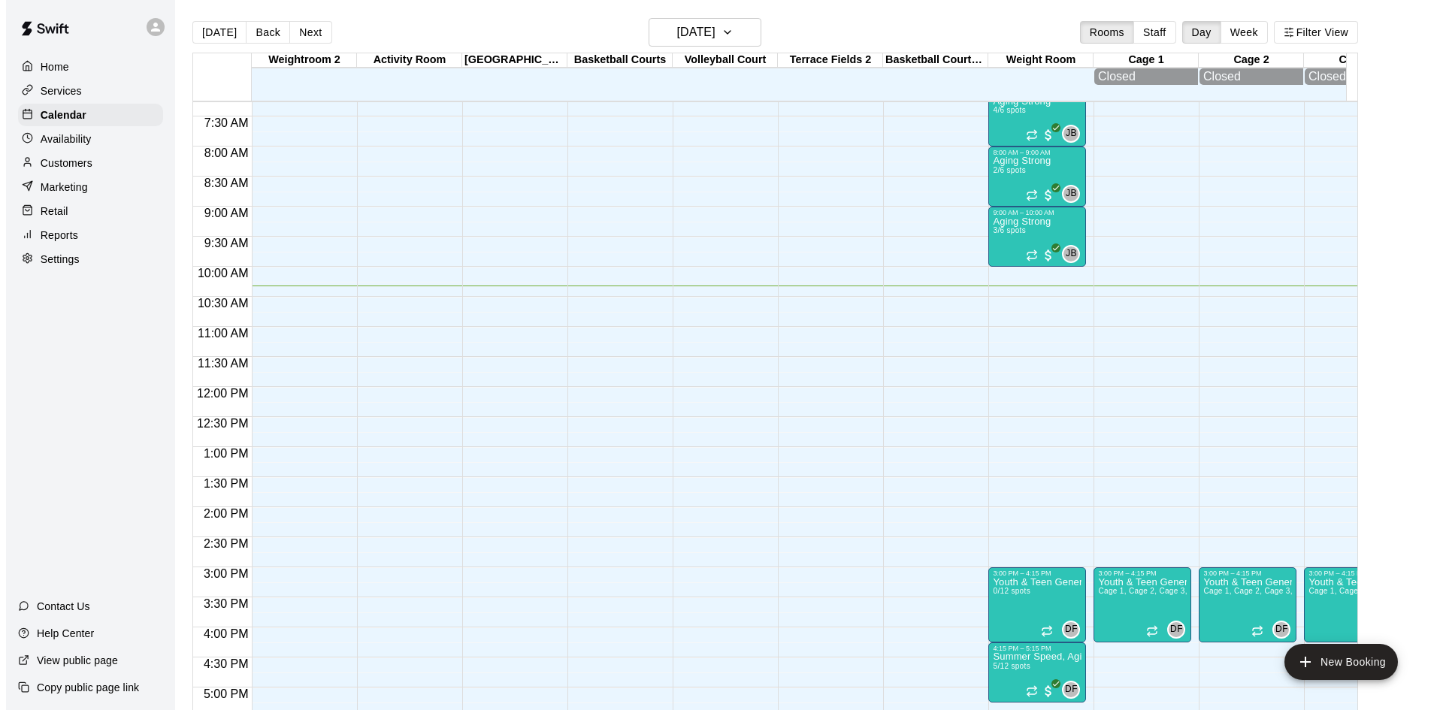
scroll to position [395, 0]
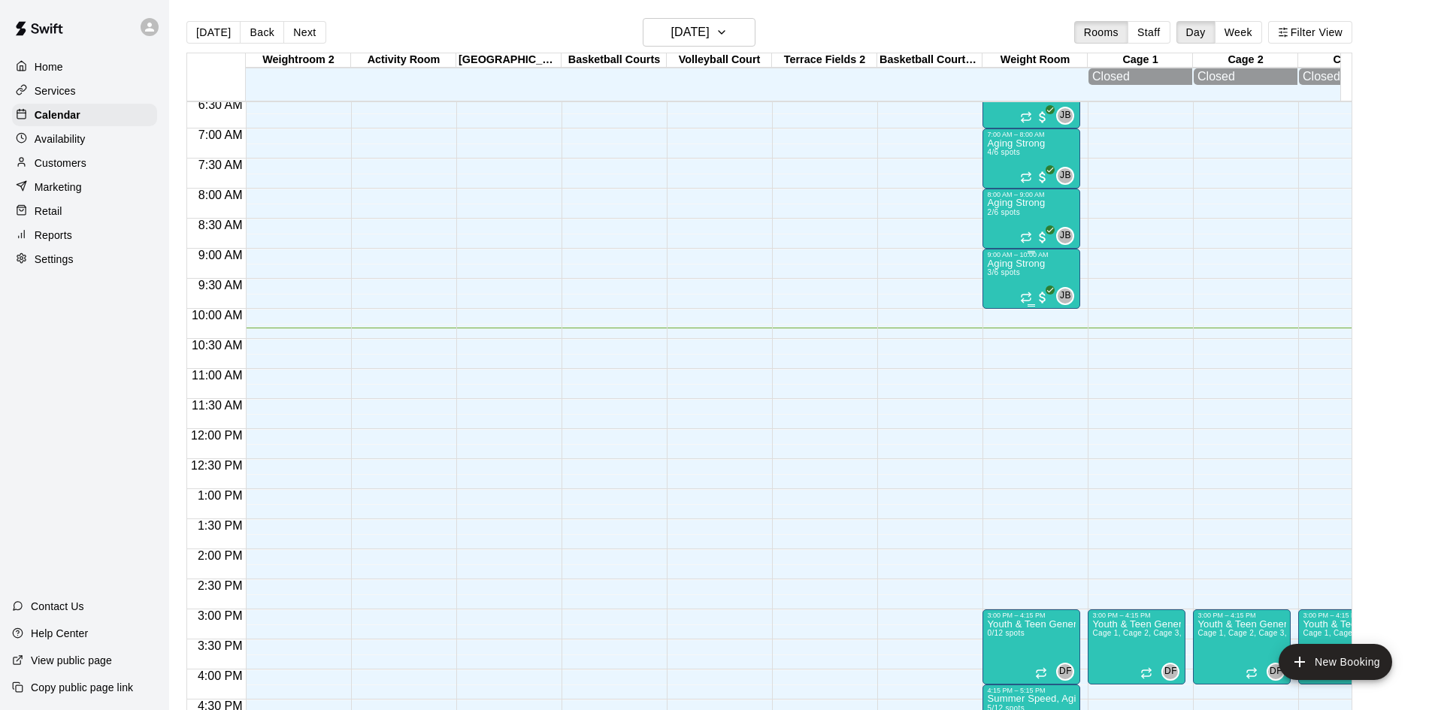
click at [1024, 264] on p "Aging Strong" at bounding box center [1016, 264] width 58 height 0
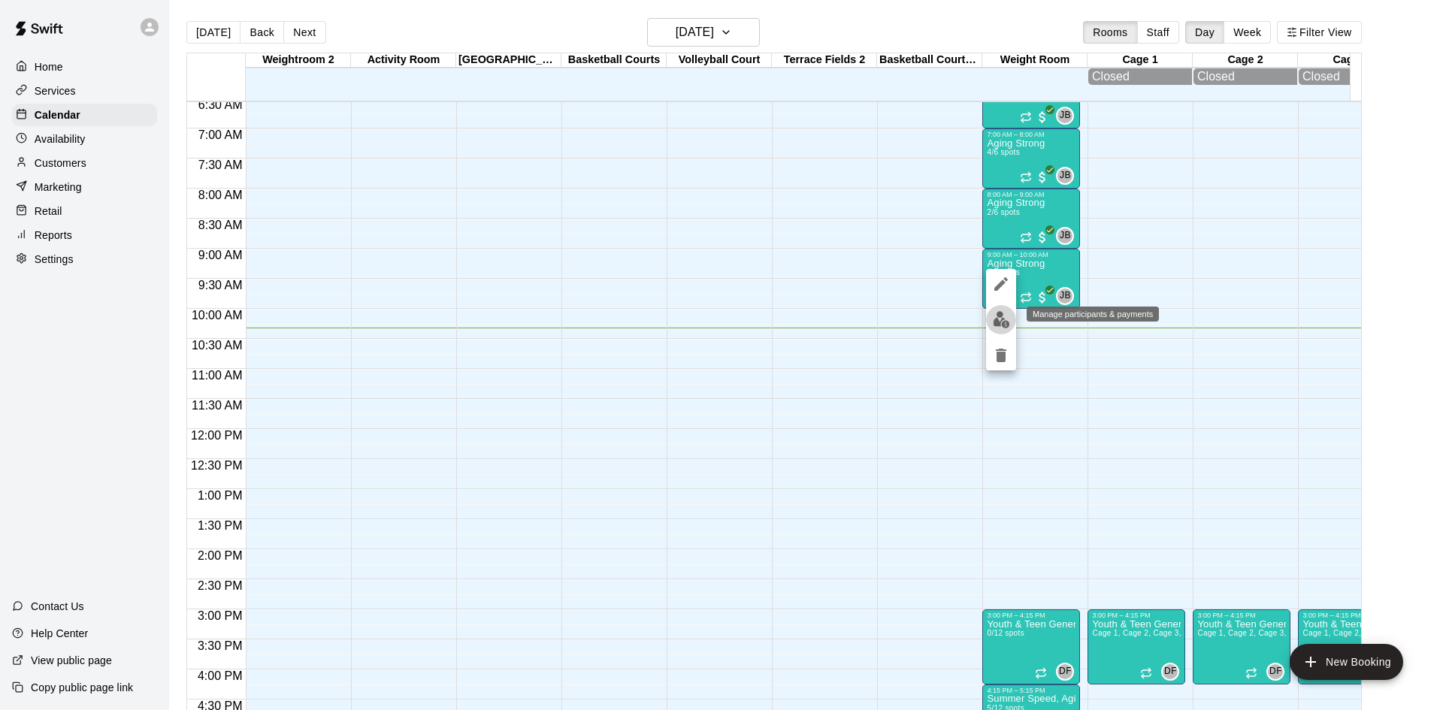
click at [1008, 319] on img "edit" at bounding box center [1001, 319] width 17 height 17
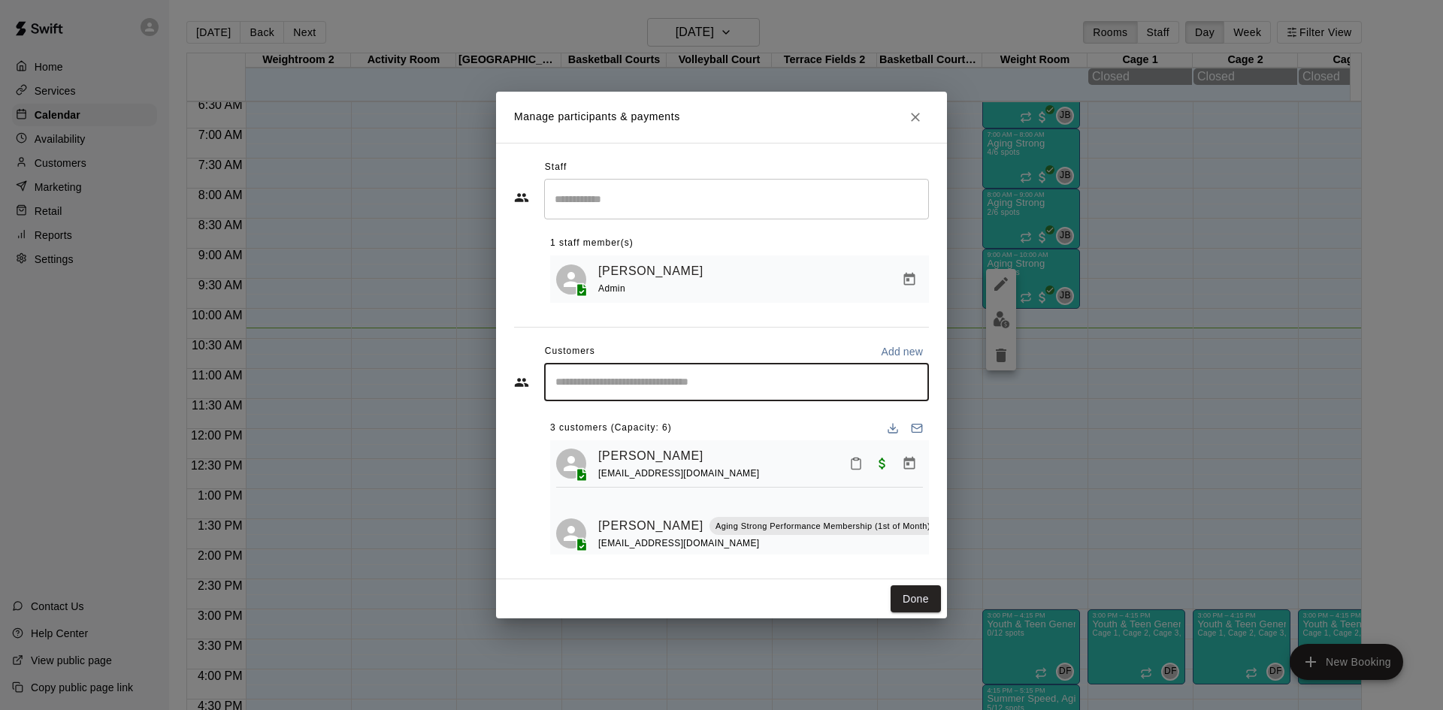
click at [689, 386] on input "Start typing to search customers..." at bounding box center [736, 382] width 371 height 15
type input "*******"
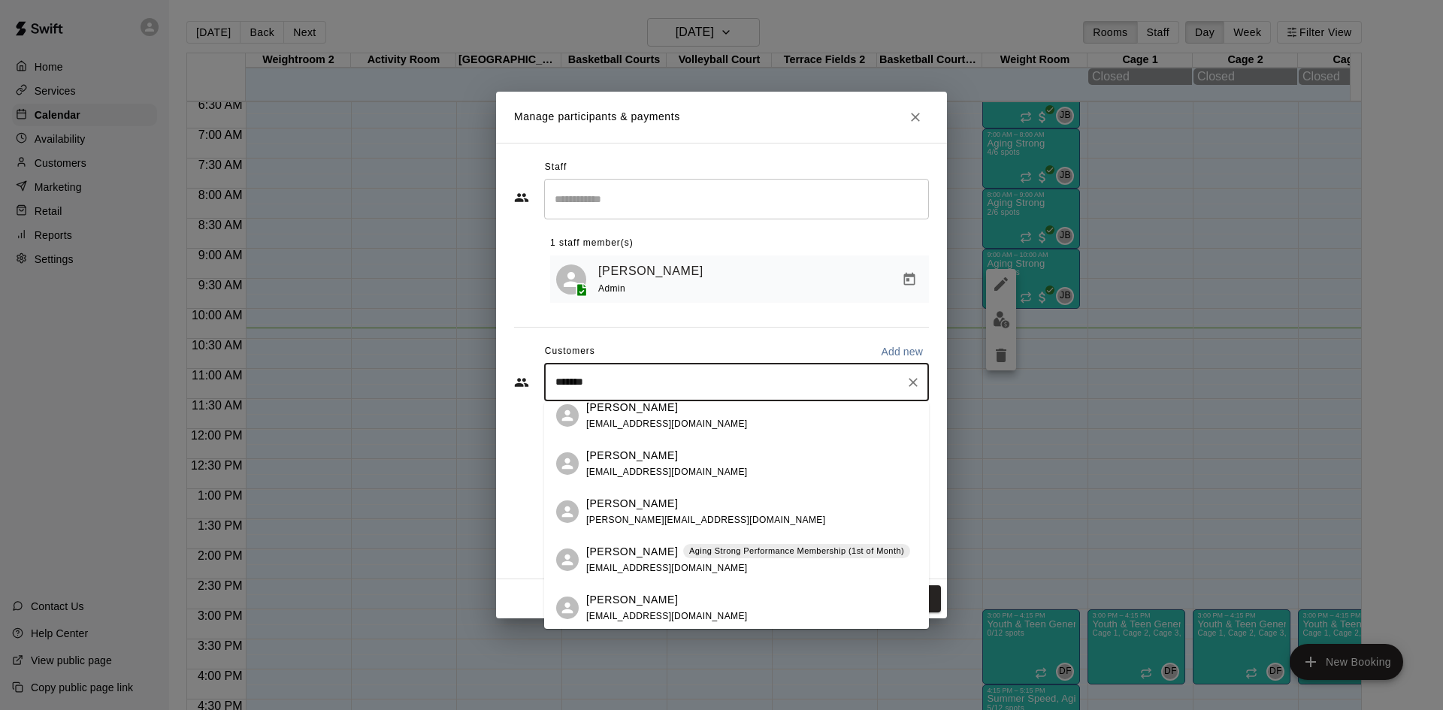
scroll to position [14, 0]
click at [706, 559] on div "[PERSON_NAME] Aging Strong Performance Membership (1st of Month) [EMAIL_ADDRESS…" at bounding box center [748, 557] width 324 height 32
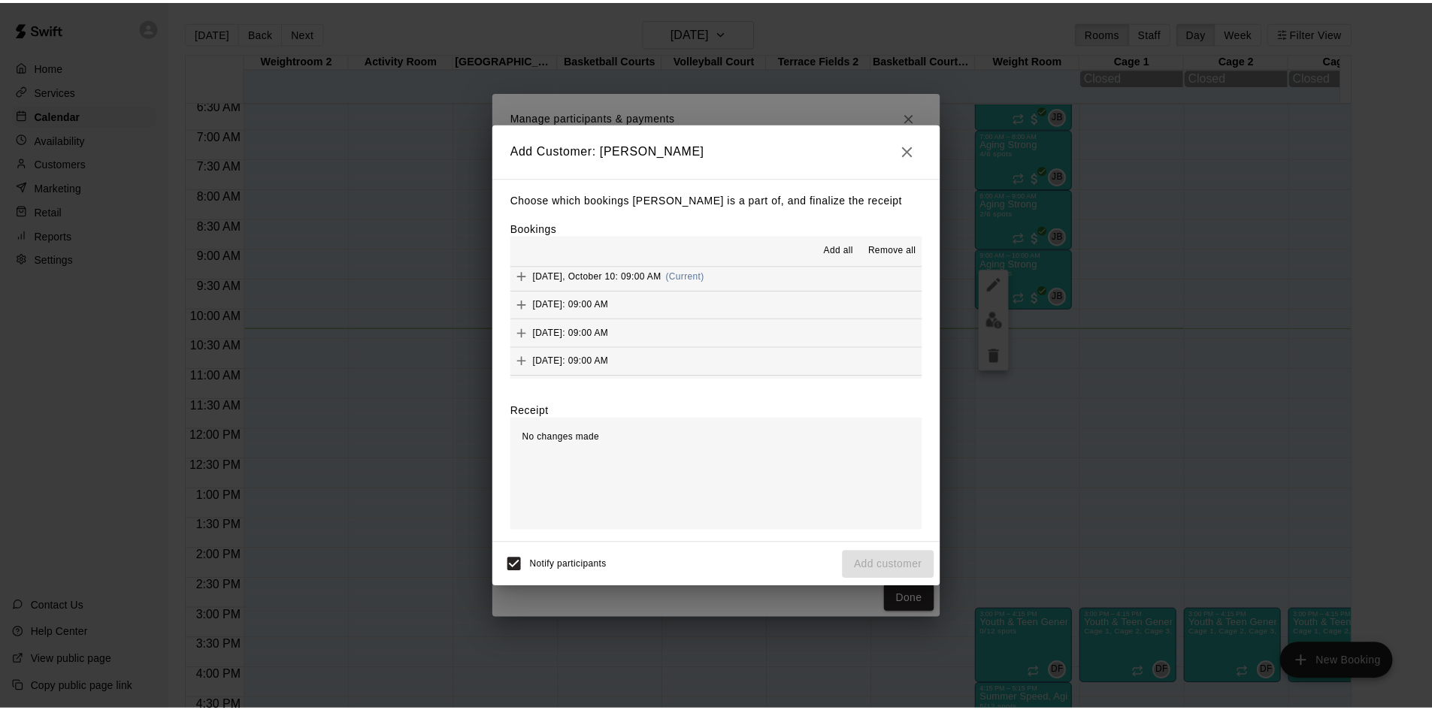
scroll to position [827, 0]
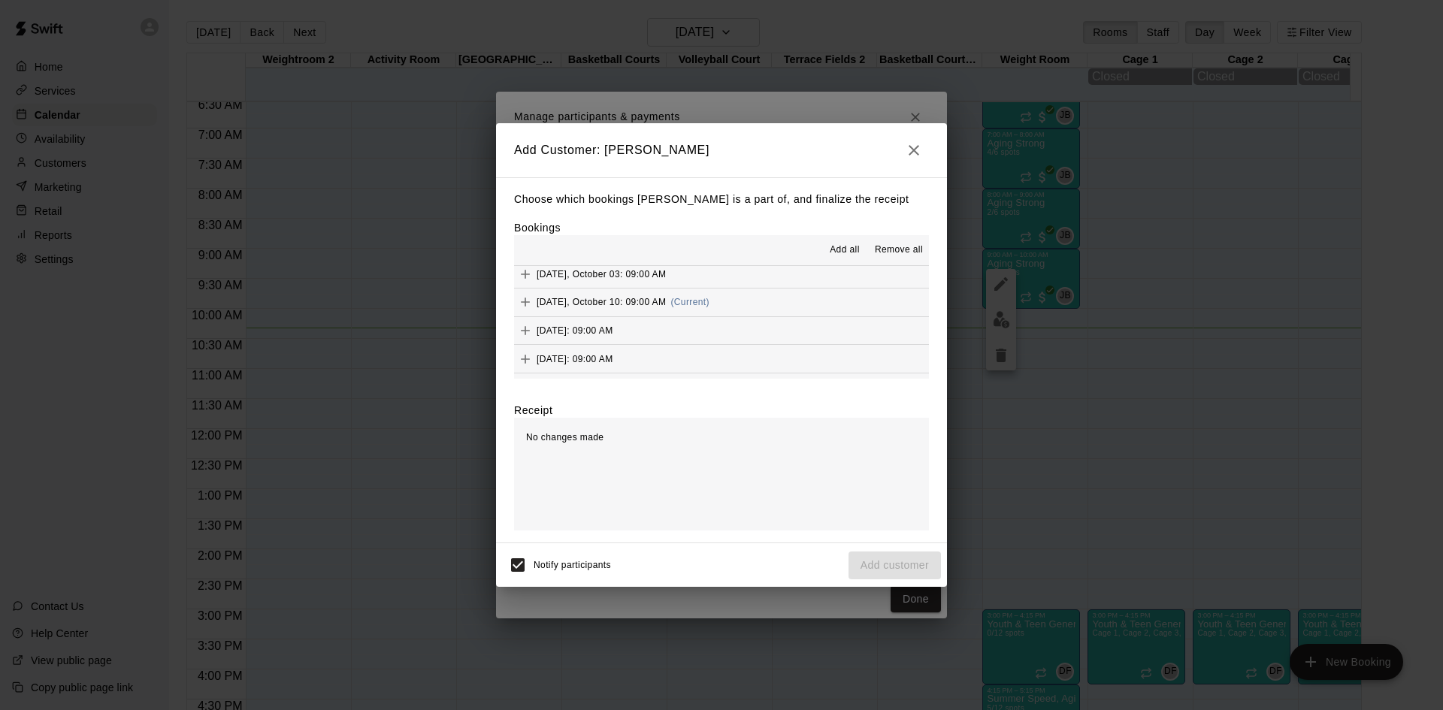
click at [712, 297] on button "[DATE], October 10: 09:00 AM (Current)" at bounding box center [721, 303] width 415 height 28
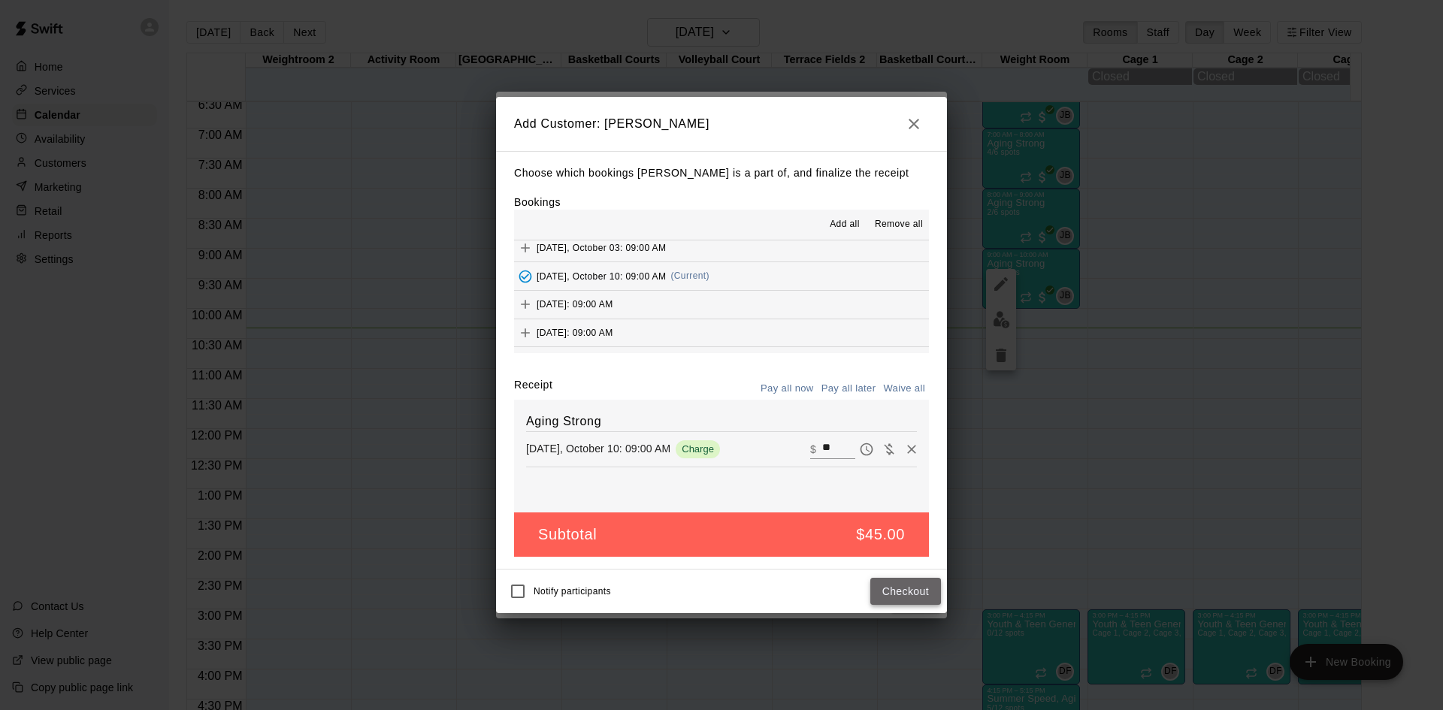
click at [899, 596] on button "Checkout" at bounding box center [905, 592] width 71 height 28
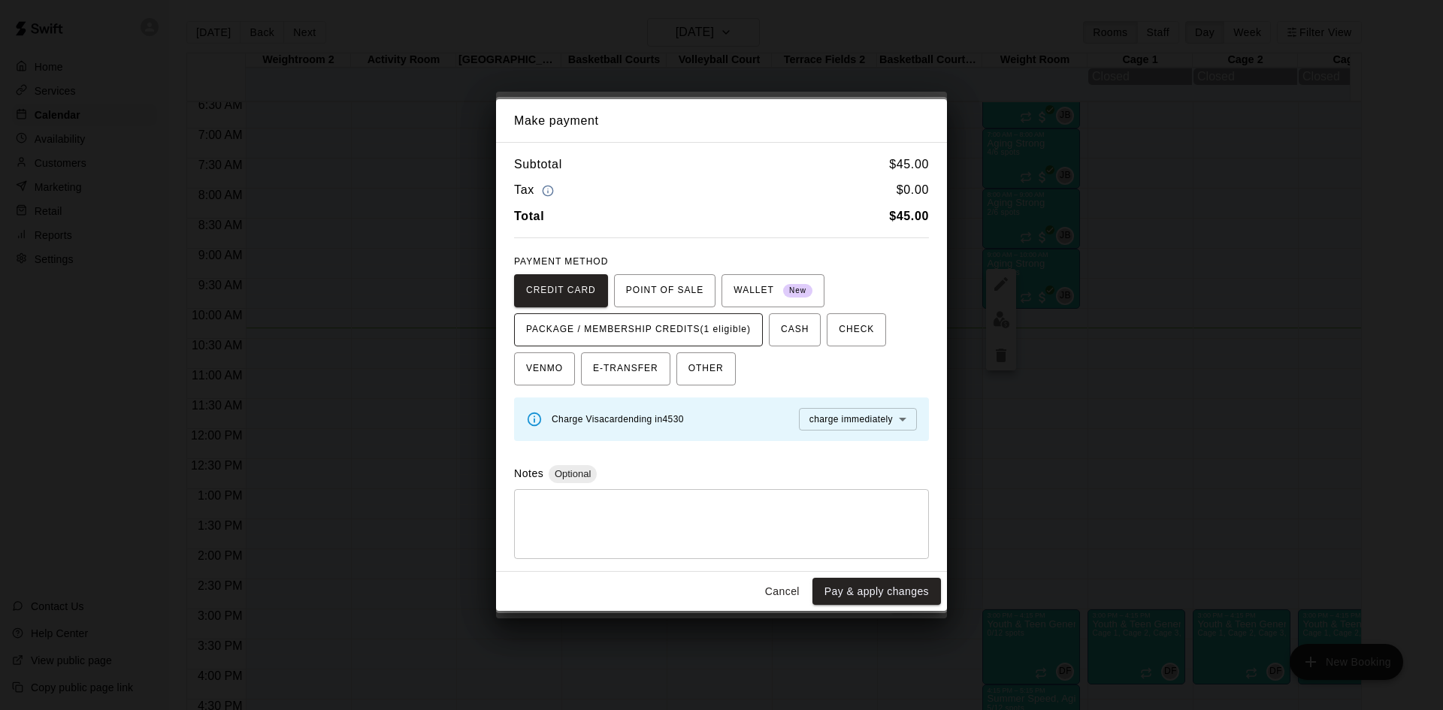
click at [740, 330] on span "PACKAGE / MEMBERSHIP CREDITS (1 eligible)" at bounding box center [638, 330] width 225 height 24
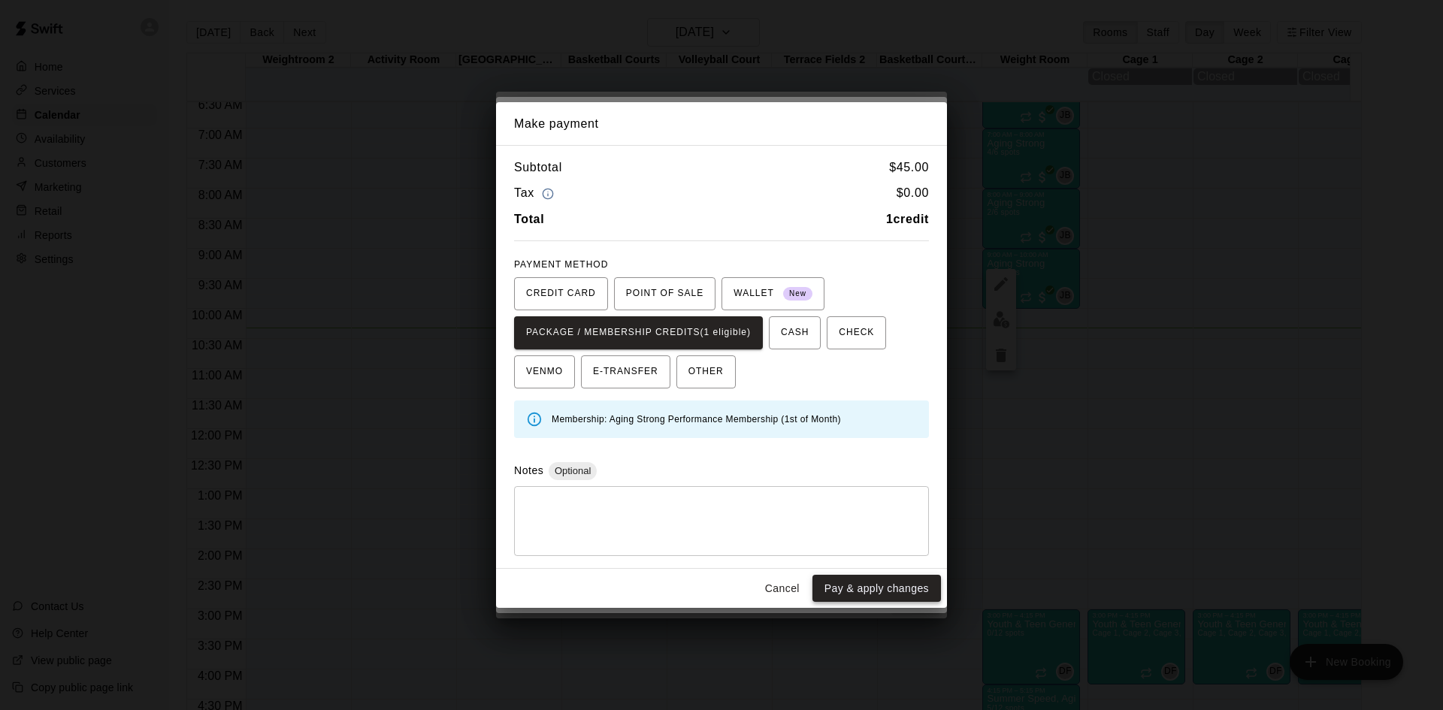
click at [862, 591] on button "Pay & apply changes" at bounding box center [876, 589] width 129 height 28
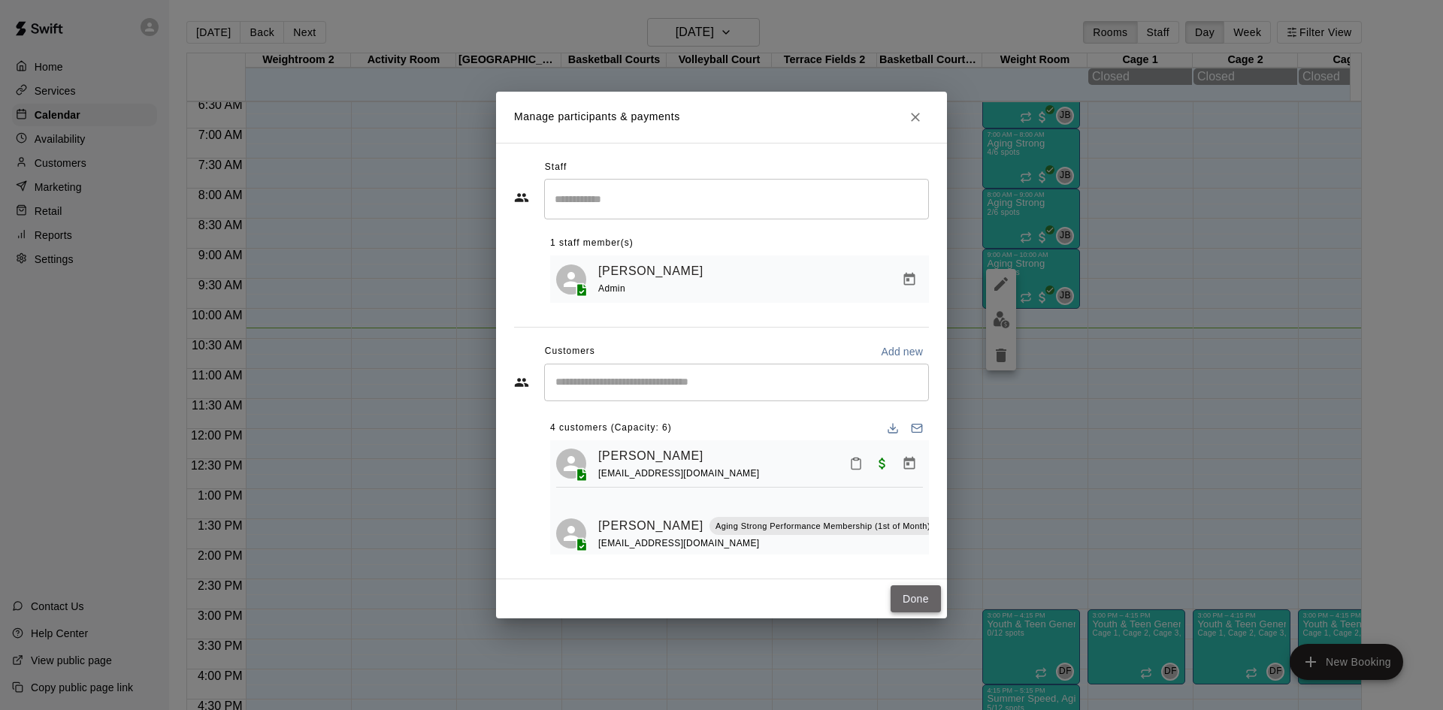
click at [915, 601] on button "Done" at bounding box center [916, 599] width 50 height 28
